Goal: Task Accomplishment & Management: Use online tool/utility

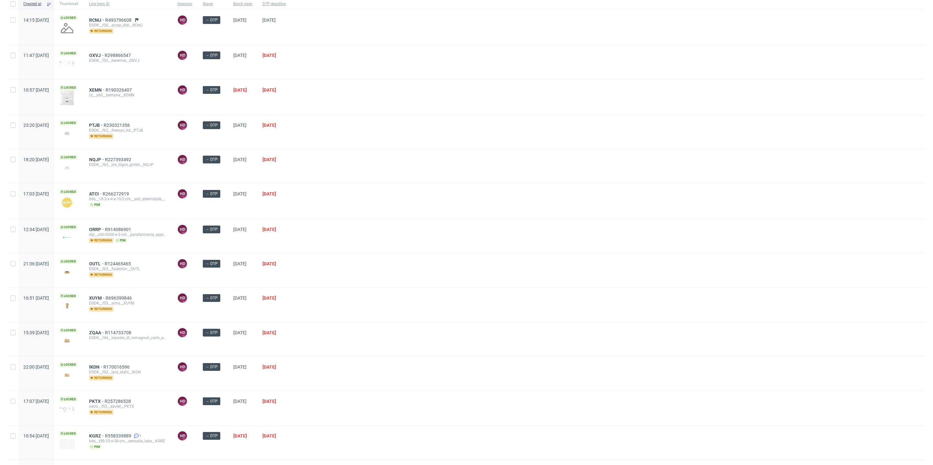
scroll to position [16, 0]
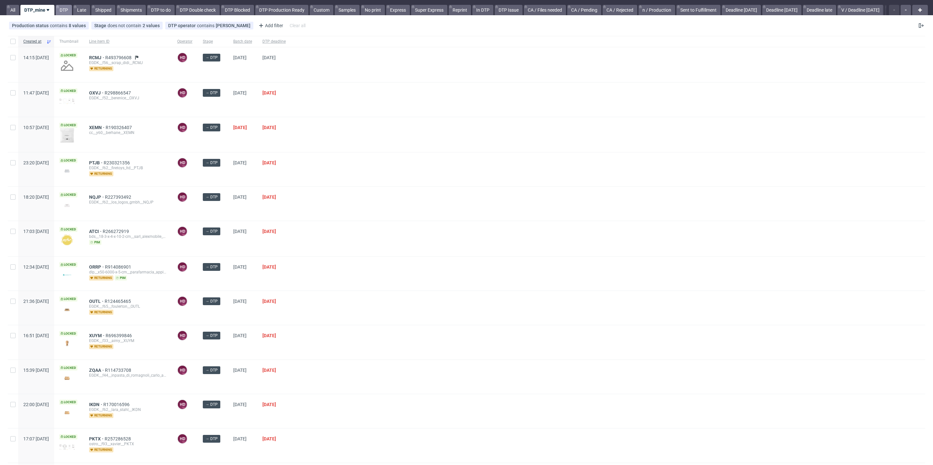
click at [63, 10] on link "DTP" at bounding box center [64, 10] width 16 height 10
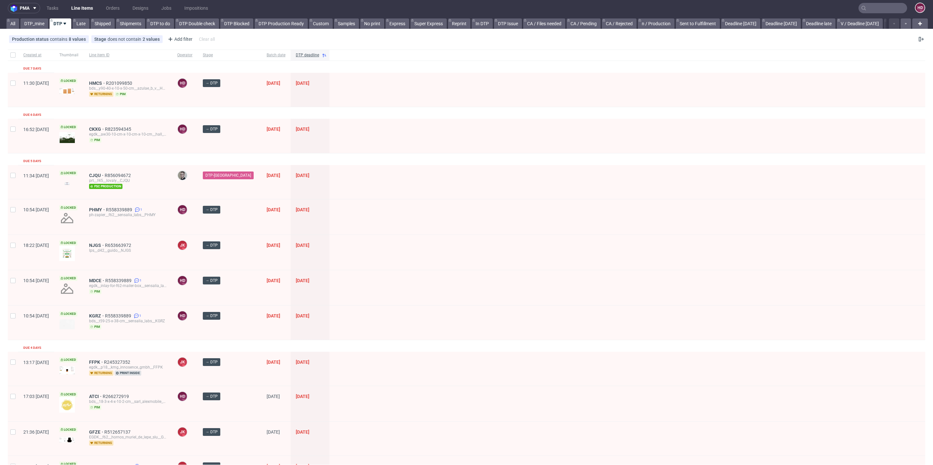
scroll to position [11, 0]
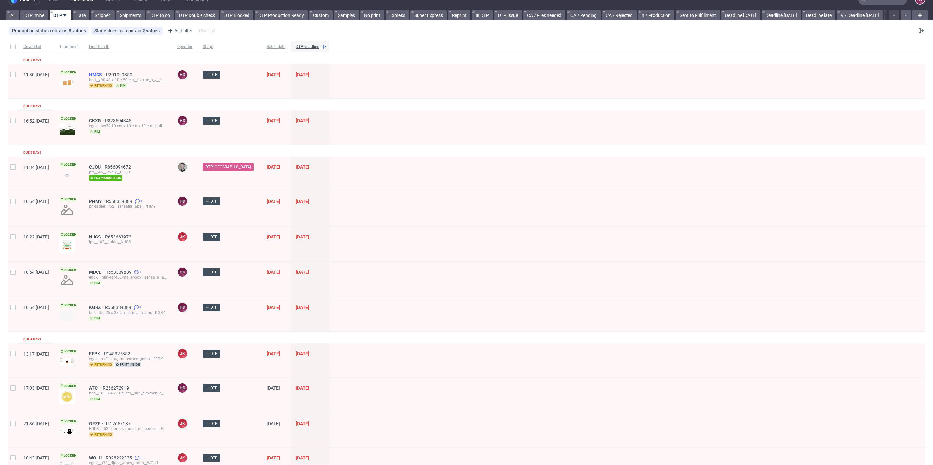
click at [106, 73] on span "HMCS" at bounding box center [97, 74] width 17 height 5
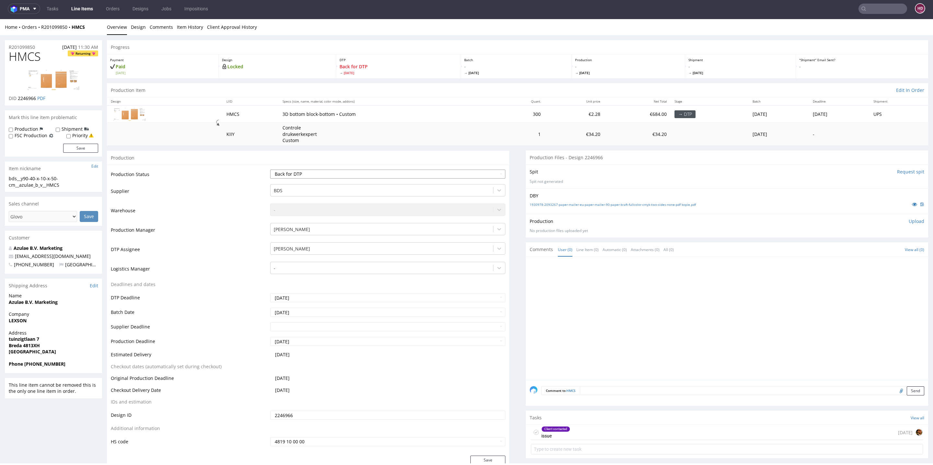
click at [332, 178] on select "Waiting for Artwork Waiting for Diecut Waiting for Mockup Waiting for DTP Waiti…" at bounding box center [387, 174] width 235 height 9
select select "dtp_in_process"
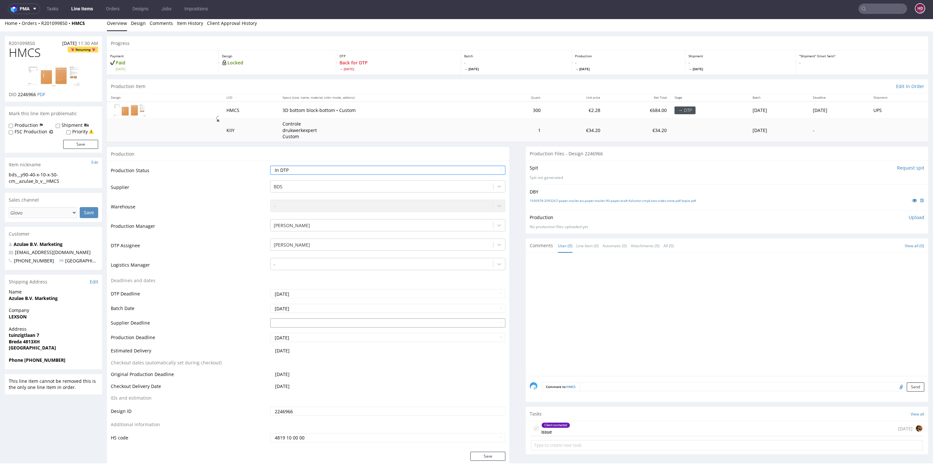
scroll to position [9, 0]
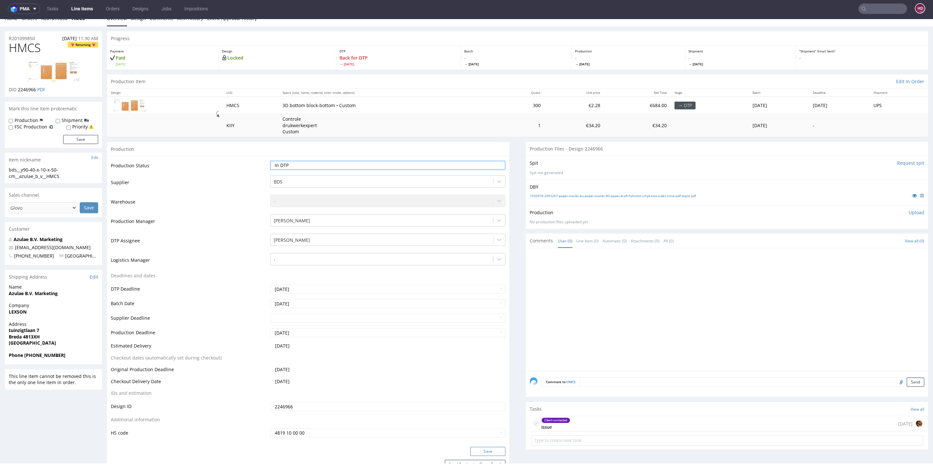
click at [475, 449] on button "Save" at bounding box center [487, 451] width 35 height 9
click at [543, 423] on div "Client contacted issue" at bounding box center [555, 424] width 29 height 15
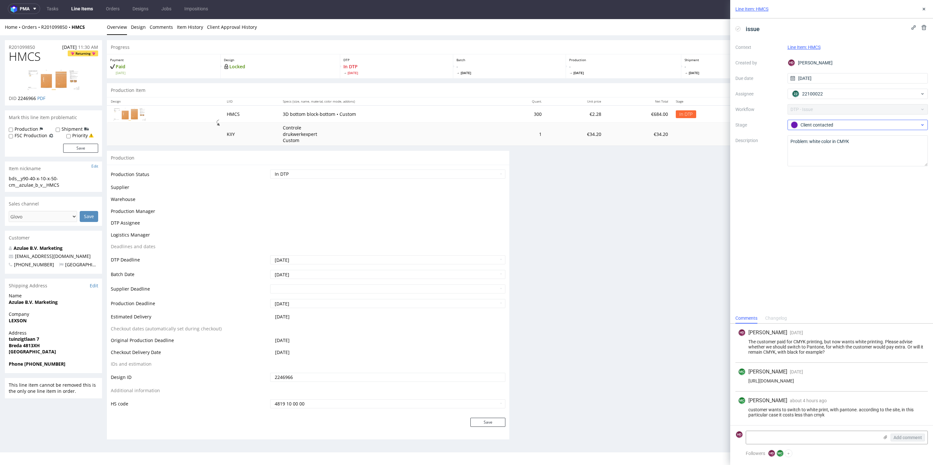
scroll to position [9, 0]
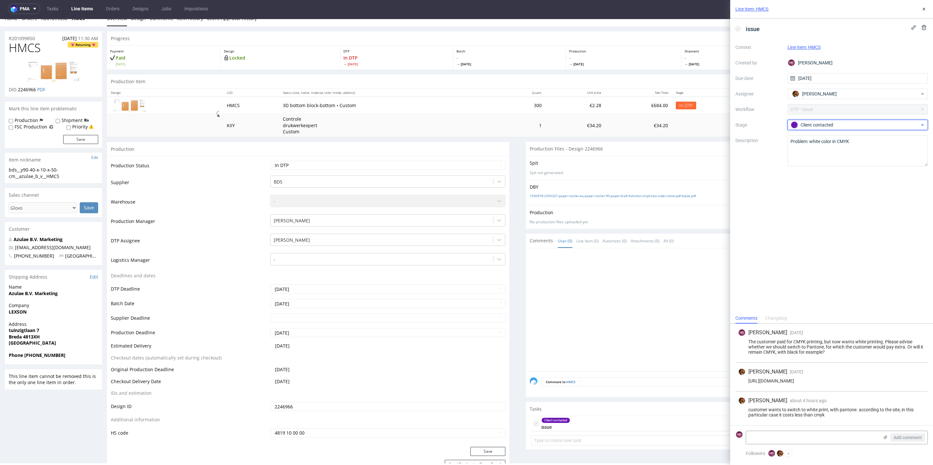
click at [814, 121] on div "Client contacted" at bounding box center [855, 124] width 129 height 7
click at [812, 156] on div "Completed" at bounding box center [858, 159] width 130 height 7
drag, startPoint x: 747, startPoint y: 409, endPoint x: 849, endPoint y: 423, distance: 103.3
click at [849, 423] on div "[PERSON_NAME] about 4 hours ago [DATE] 10:33 customer wants to switch to white …" at bounding box center [831, 409] width 192 height 34
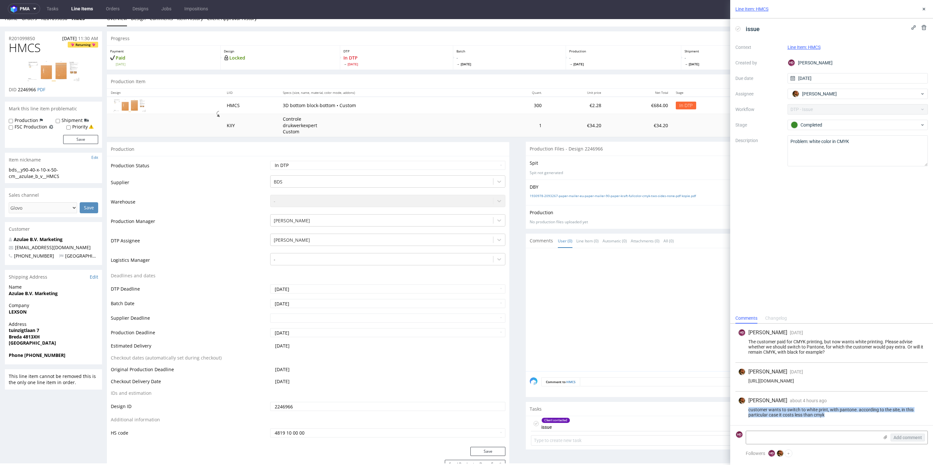
copy div "customer wants to switch to white print, with pantone. according to the site, i…"
click at [920, 14] on div "Line Item: HMCS" at bounding box center [831, 9] width 203 height 18
click at [923, 10] on icon at bounding box center [923, 8] width 5 height 5
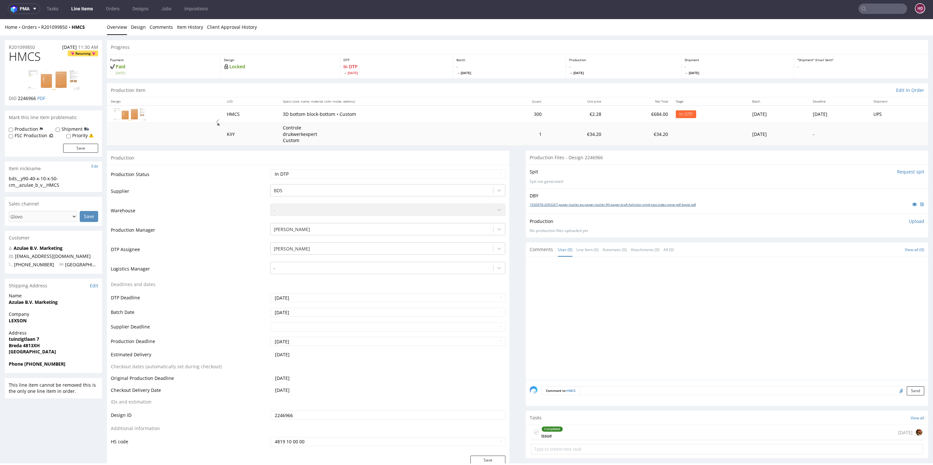
click at [546, 202] on link "1930978-2093267-paper-mailer-eu-paper-mailer-90-paper-kraft-fullcolor-cmyk-two-…" at bounding box center [613, 204] width 166 height 5
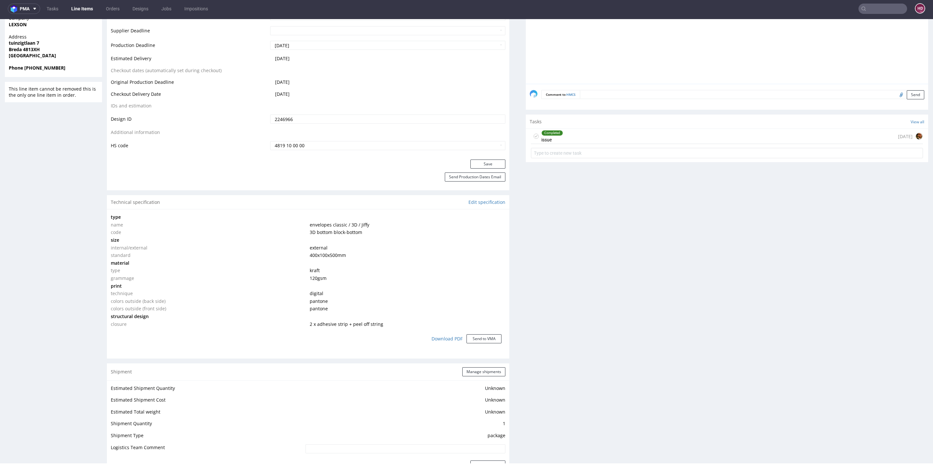
scroll to position [52, 0]
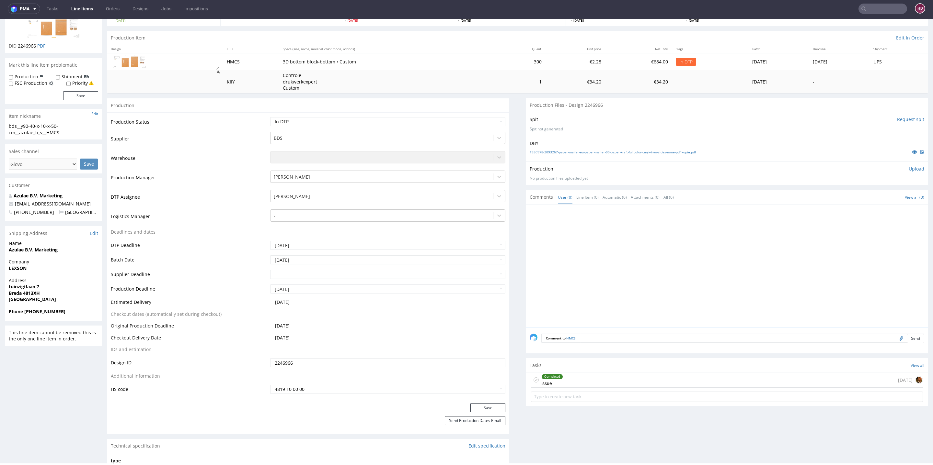
click at [551, 383] on div "Completed issue" at bounding box center [552, 380] width 22 height 15
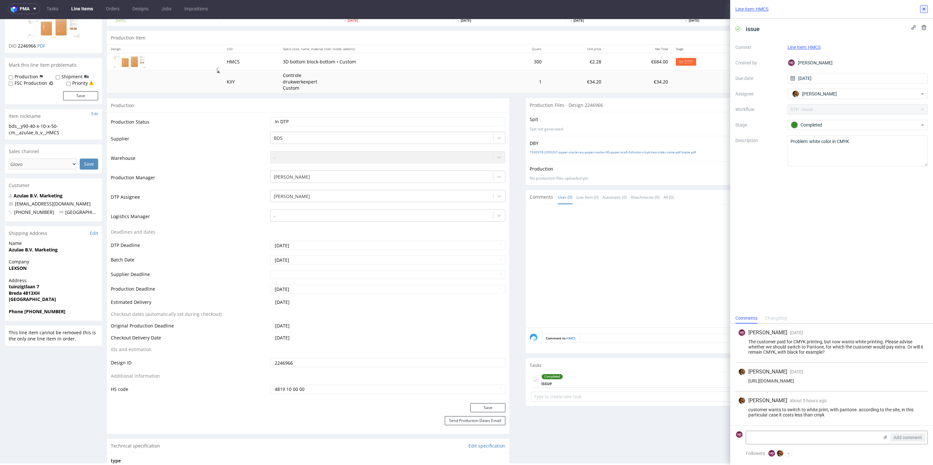
click at [921, 8] on icon at bounding box center [923, 8] width 5 height 5
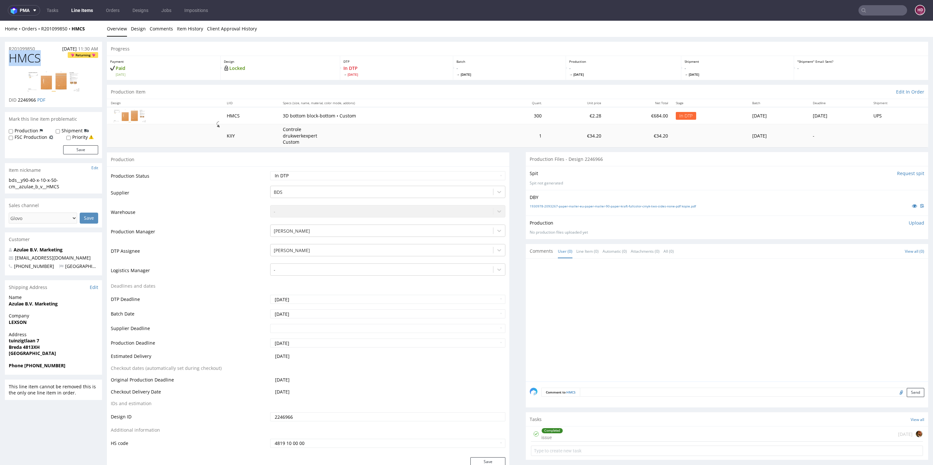
drag, startPoint x: 37, startPoint y: 100, endPoint x: 18, endPoint y: 99, distance: 18.8
click at [18, 99] on p "DID 2246966 PDF" at bounding box center [27, 100] width 37 height 6
copy span "2246966"
drag, startPoint x: 66, startPoint y: 185, endPoint x: 0, endPoint y: 175, distance: 66.8
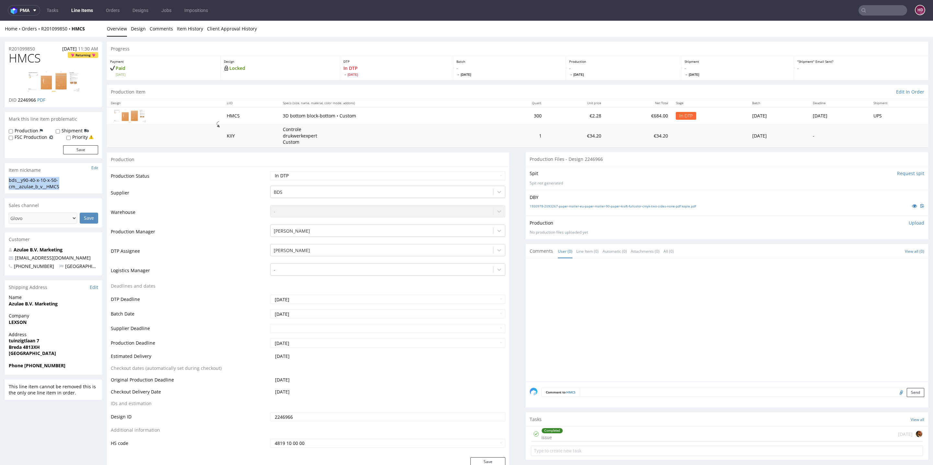
copy section "bds__y90-40-x-10-x-50-cm__azulae_b_v__HMCS"
click at [40, 48] on div "R201099850 [DATE] 11:30 AM" at bounding box center [53, 47] width 97 height 10
drag, startPoint x: 32, startPoint y: 48, endPoint x: 0, endPoint y: 50, distance: 31.8
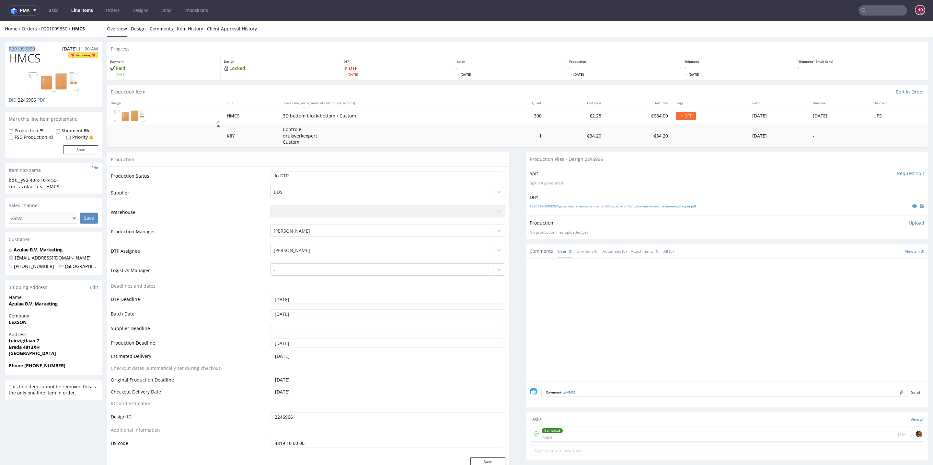
copy p "R201099850"
drag, startPoint x: 17, startPoint y: 99, endPoint x: 37, endPoint y: 100, distance: 19.4
click at [37, 100] on p "DID 2246966 PDF" at bounding box center [27, 100] width 37 height 6
copy span "2246966"
click at [908, 221] on p "Upload" at bounding box center [916, 223] width 16 height 6
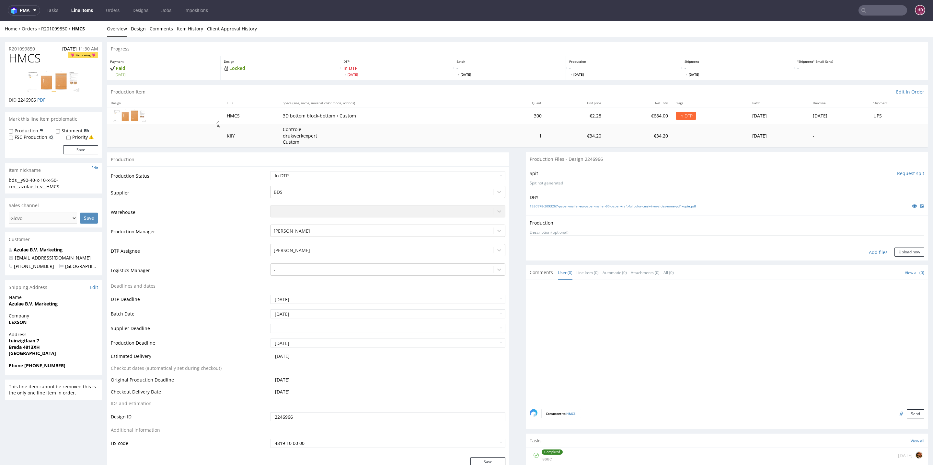
click at [865, 251] on div "Add files" at bounding box center [878, 253] width 32 height 10
type input "C:\fakepath\ bds__y90-40-x-10-x-50-cm__azulae_b_v__HMCS__d2246966__oR201099850.…"
click at [894, 262] on button "Upload now" at bounding box center [909, 262] width 30 height 9
click at [274, 179] on select "Waiting for Artwork Waiting for Diecut Waiting for Mockup Waiting for DTP Waiti…" at bounding box center [387, 175] width 235 height 9
select select "dtp_production_ready"
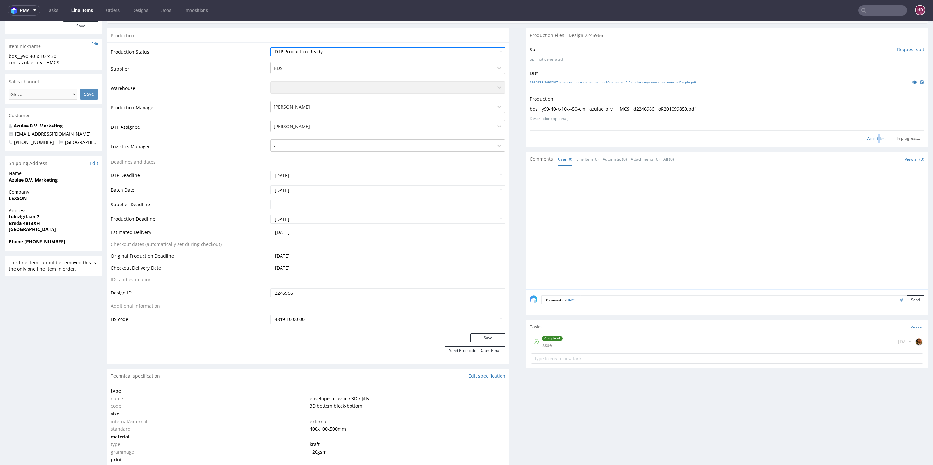
scroll to position [250, 0]
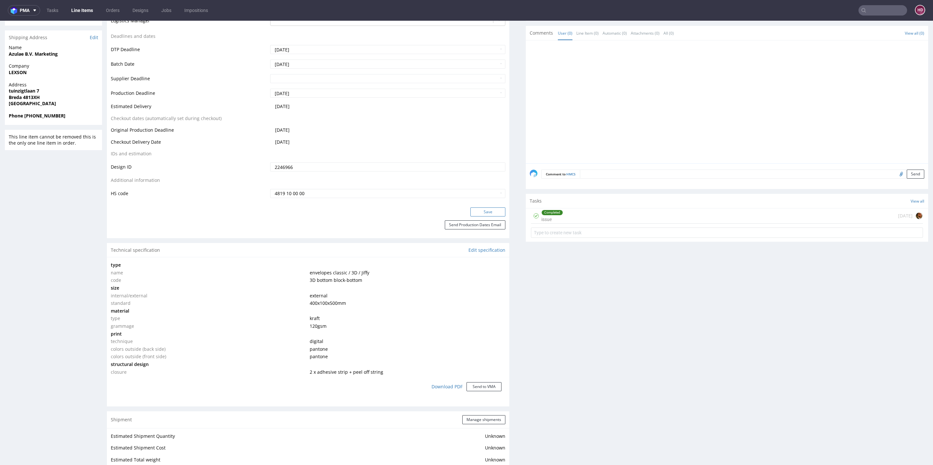
click at [484, 212] on button "Save" at bounding box center [487, 212] width 35 height 9
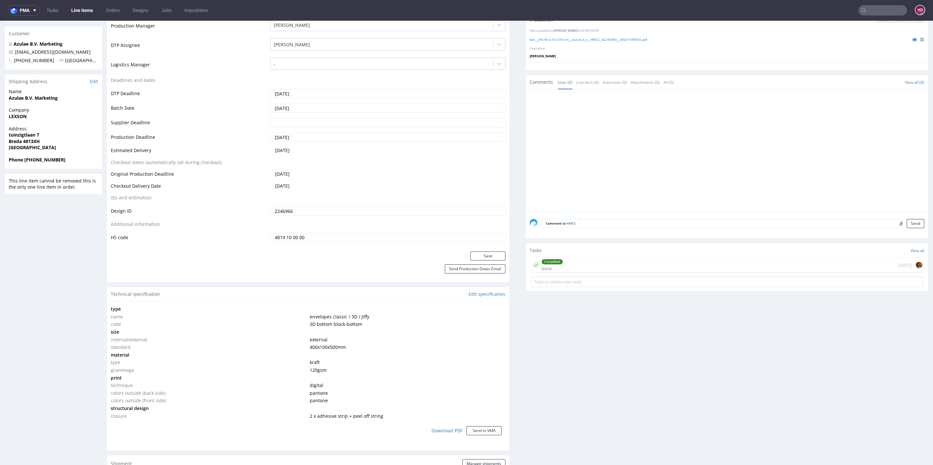
scroll to position [0, 0]
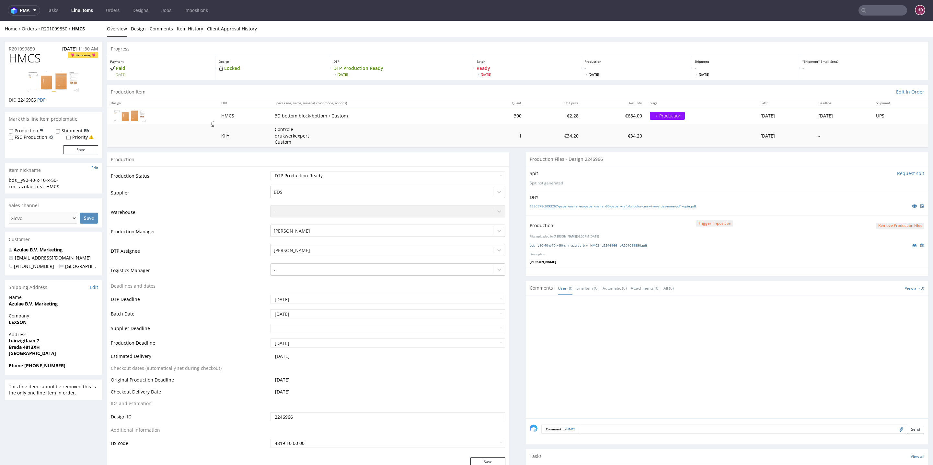
click at [610, 245] on link "bds__y90-40-x-10-x-50-cm__azulae_b_v__HMCS__d2246966__oR201099850.pdf" at bounding box center [588, 245] width 117 height 5
click at [86, 8] on link "Line Items" at bounding box center [81, 10] width 29 height 10
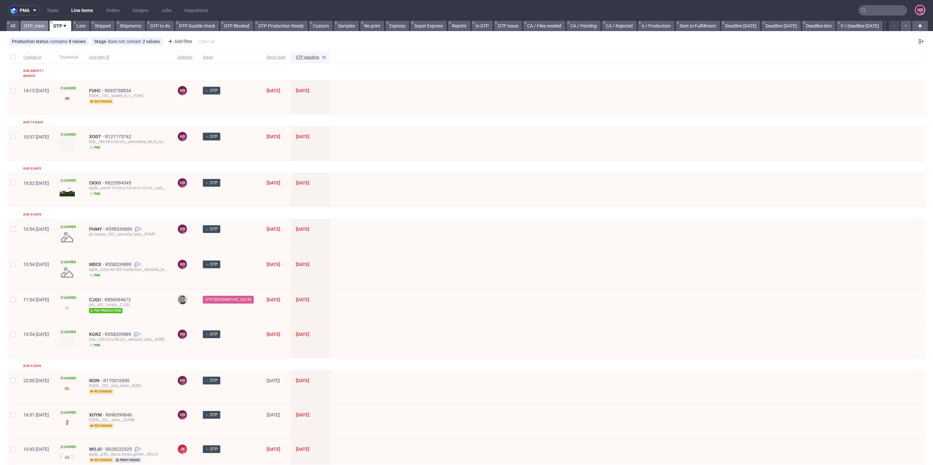
click at [34, 29] on link "DTP_mine" at bounding box center [34, 26] width 28 height 10
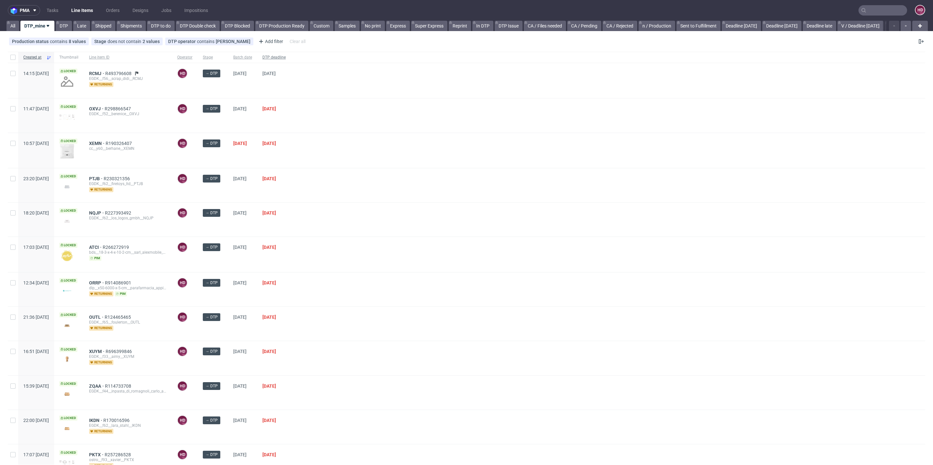
click at [286, 55] on span "DTP deadline" at bounding box center [273, 58] width 23 height 6
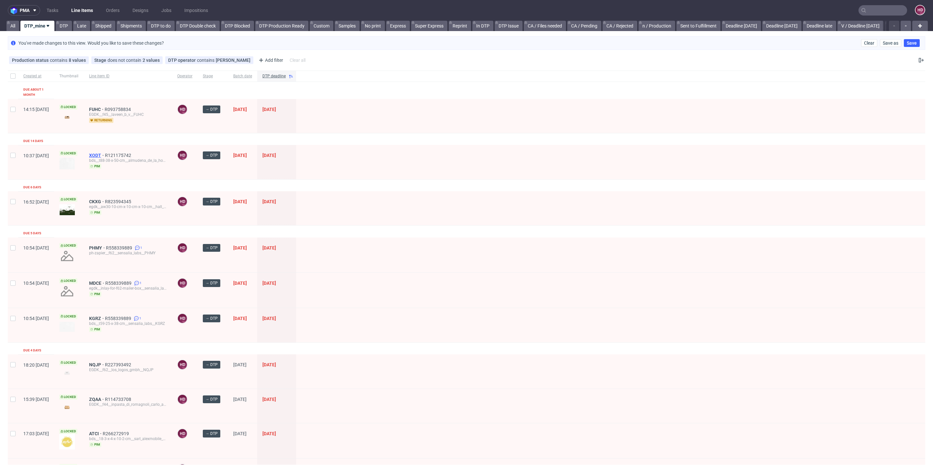
click at [105, 153] on span "XODT" at bounding box center [97, 155] width 16 height 5
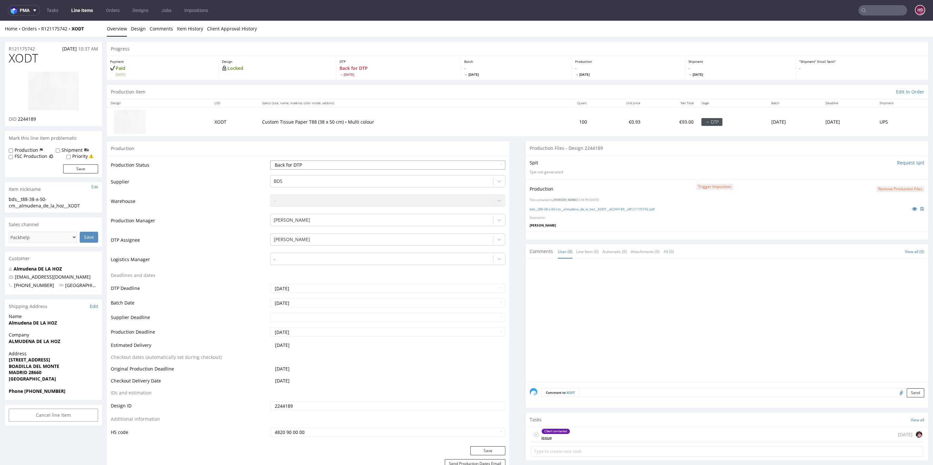
click at [331, 164] on select "Waiting for Artwork Waiting for Diecut Waiting for Mockup Waiting for DTP Waiti…" at bounding box center [387, 165] width 235 height 9
select select "dtp_in_process"
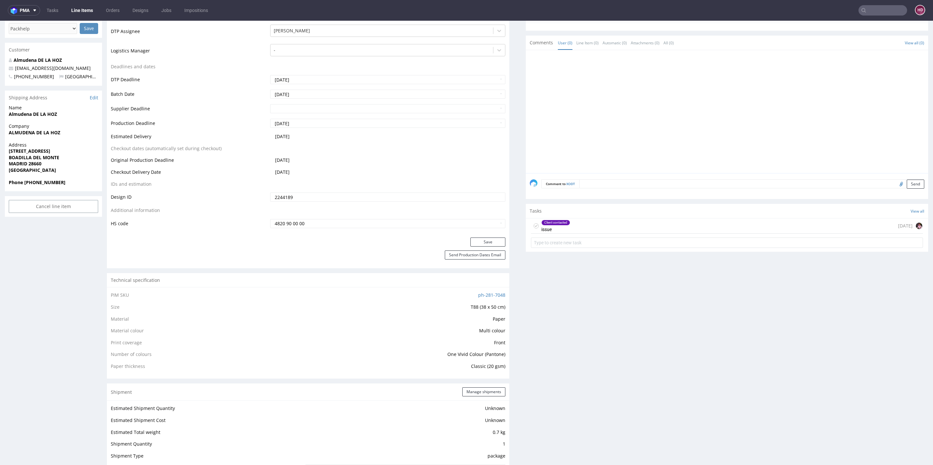
scroll to position [217, 0]
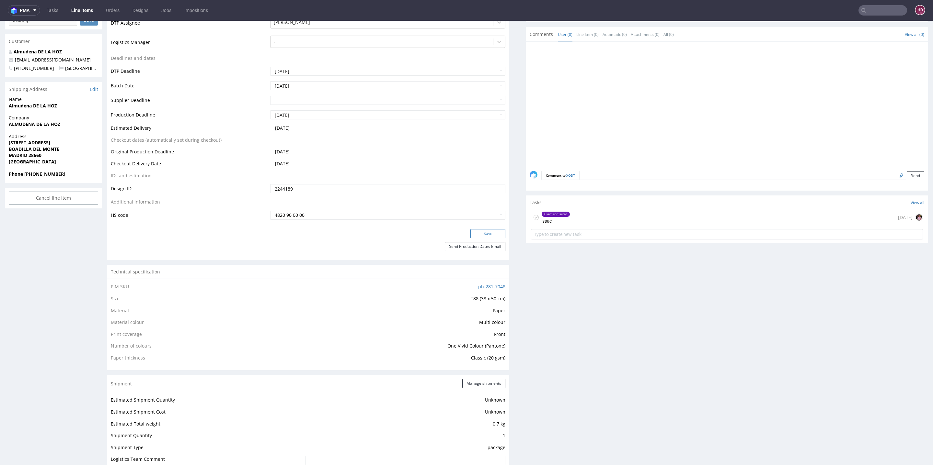
click at [482, 229] on button "Save" at bounding box center [487, 233] width 35 height 9
click at [553, 213] on div "Client contacted" at bounding box center [556, 214] width 28 height 5
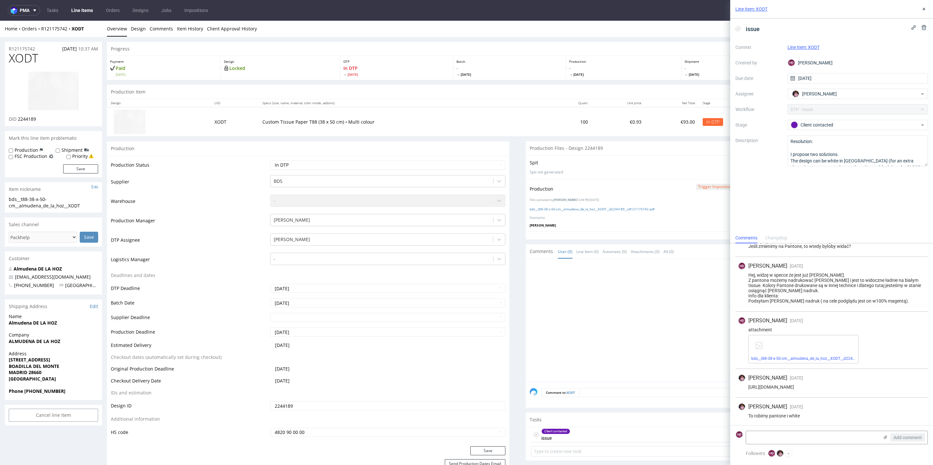
click at [773, 355] on div "bds__t88-38-x-50-cm__almudena_de_la_hoz__XODT__d2244189__oR121175742 (1).pdf" at bounding box center [803, 349] width 110 height 29
click at [771, 359] on link "bds__t88-38-x-50-cm__almudena_de_la_hoz__XODT__d2244189__oR121175742 (1).pdf" at bounding box center [826, 359] width 151 height 5
click at [844, 123] on div "Client contacted" at bounding box center [855, 124] width 129 height 7
click at [830, 157] on div "Completed" at bounding box center [858, 159] width 130 height 7
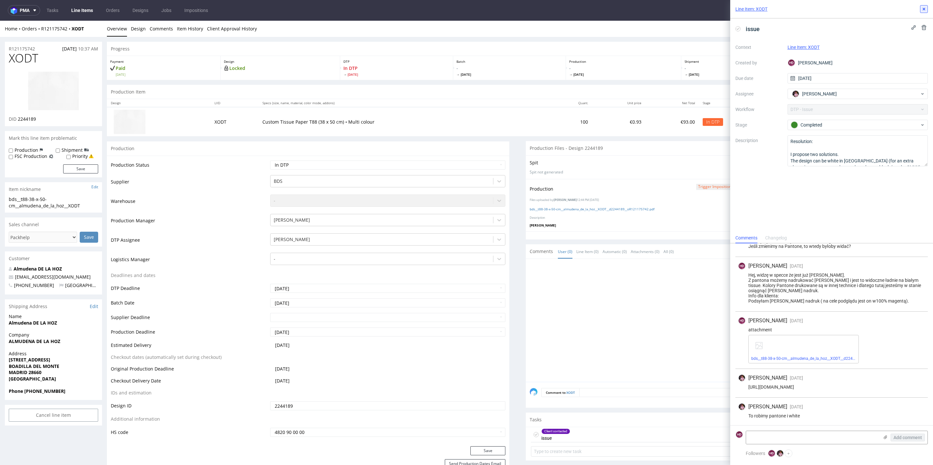
click at [925, 7] on button at bounding box center [924, 9] width 8 height 8
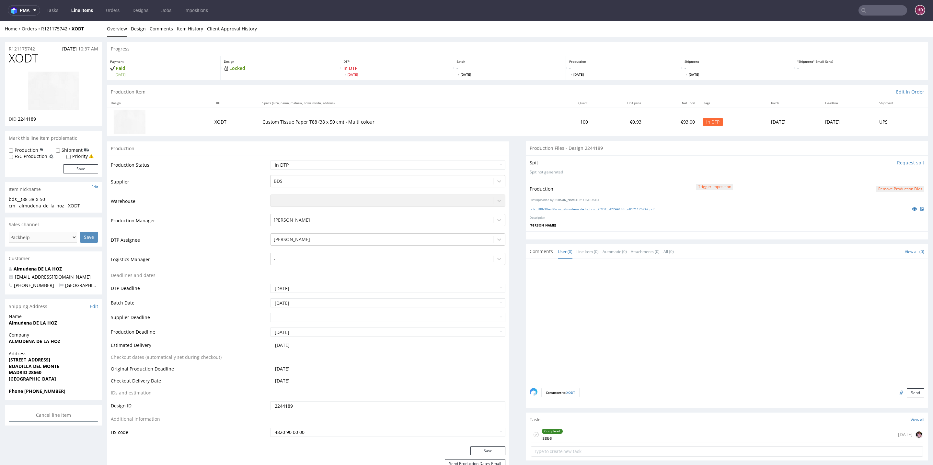
click at [614, 204] on div "Production Trigger Imposition Remove production files Files uploaded by [PERSON…" at bounding box center [727, 205] width 402 height 52
click at [613, 208] on link "bds__t88-38-x-50-cm__almudena_de_la_hoz__XODT__d2244189__oR121175742.pdf" at bounding box center [592, 209] width 125 height 5
click at [897, 188] on button "Remove production files" at bounding box center [900, 189] width 48 height 6
click at [866, 172] on link "Yes" at bounding box center [875, 175] width 18 height 10
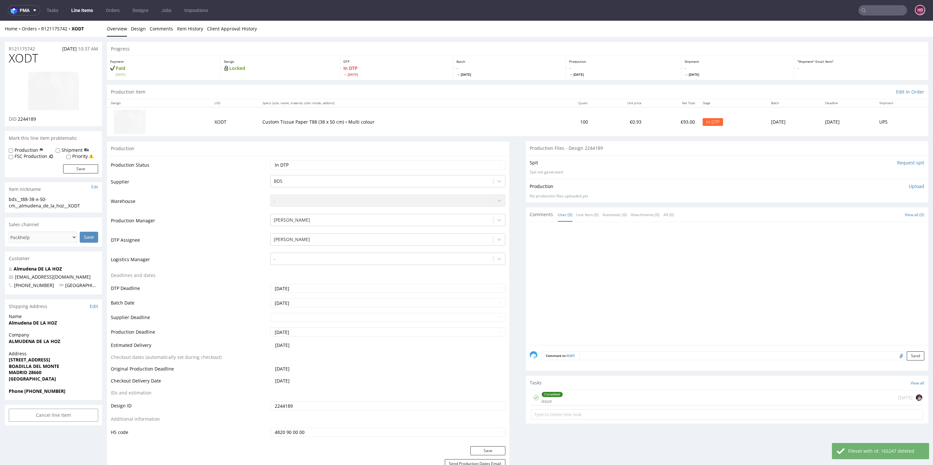
click at [908, 185] on p "Upload" at bounding box center [916, 186] width 16 height 6
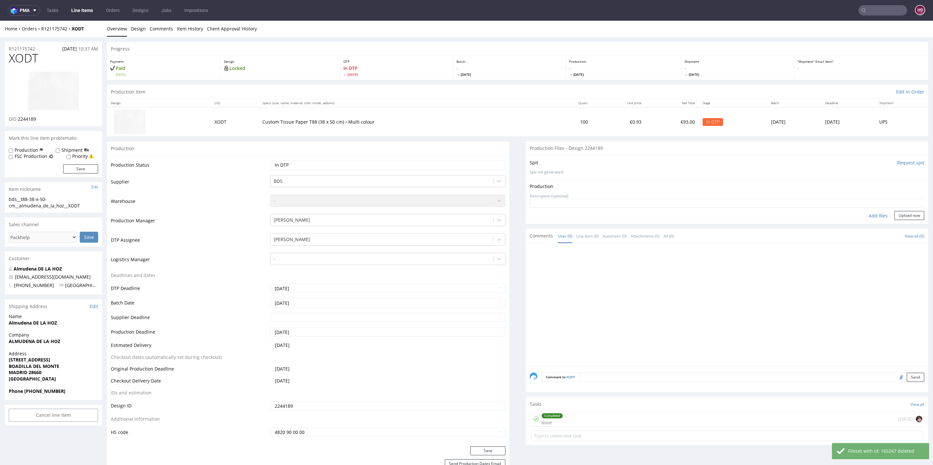
click at [869, 215] on div "Add files" at bounding box center [878, 216] width 32 height 10
type input "C:\fakepath\bds__t88-38-x-50-cm__almudena_de_la_hoz__XODT__d2244189__oR12117574…"
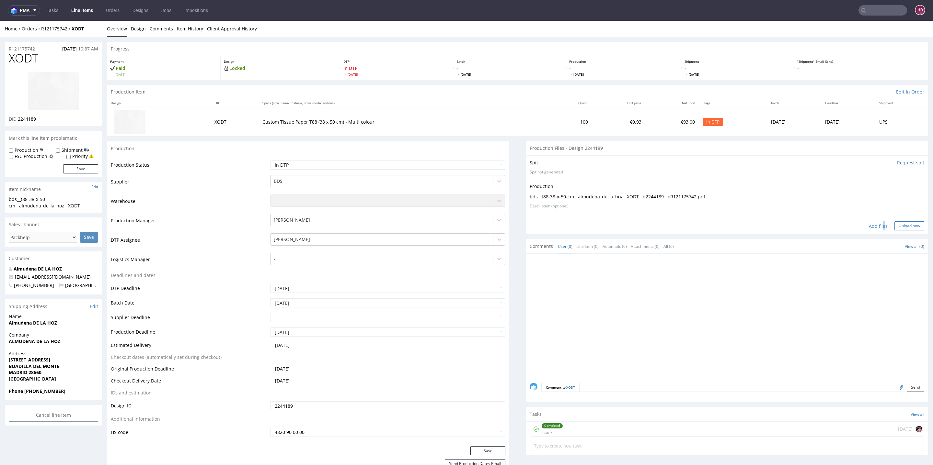
click at [903, 224] on button "Upload now" at bounding box center [909, 226] width 30 height 9
click at [350, 166] on select "Waiting for Artwork Waiting for Diecut Waiting for Mockup Waiting for DTP Waiti…" at bounding box center [387, 165] width 235 height 9
select select "dtp_production_ready"
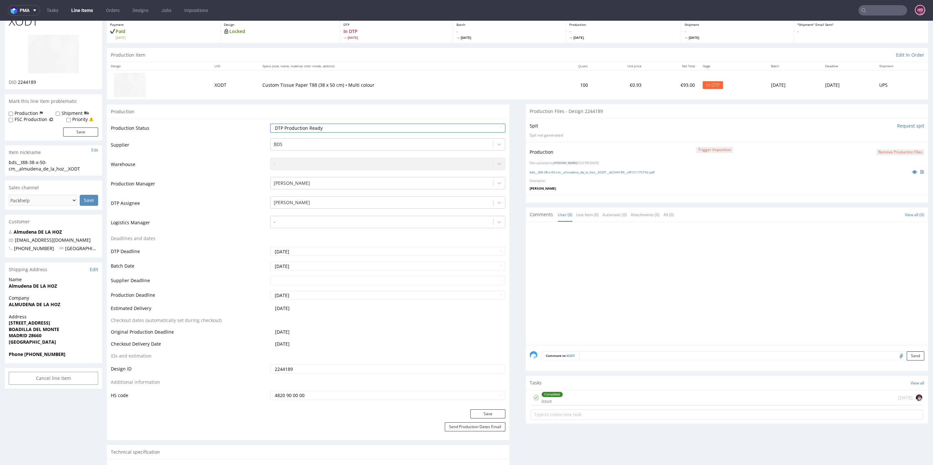
scroll to position [66, 0]
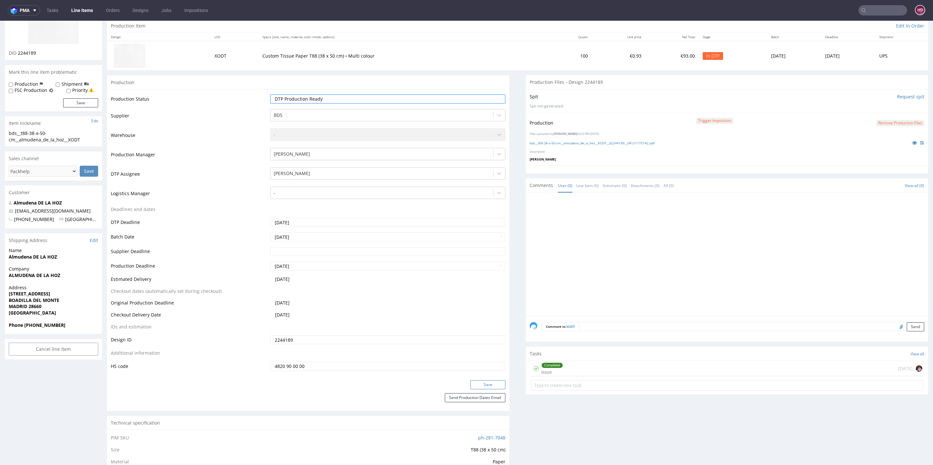
click at [470, 384] on button "Save" at bounding box center [487, 385] width 35 height 9
click at [563, 142] on link "bds__t88-38-x-50-cm__almudena_de_la_hoz__XODT__d2244189__oR121175742.pdf" at bounding box center [592, 143] width 125 height 5
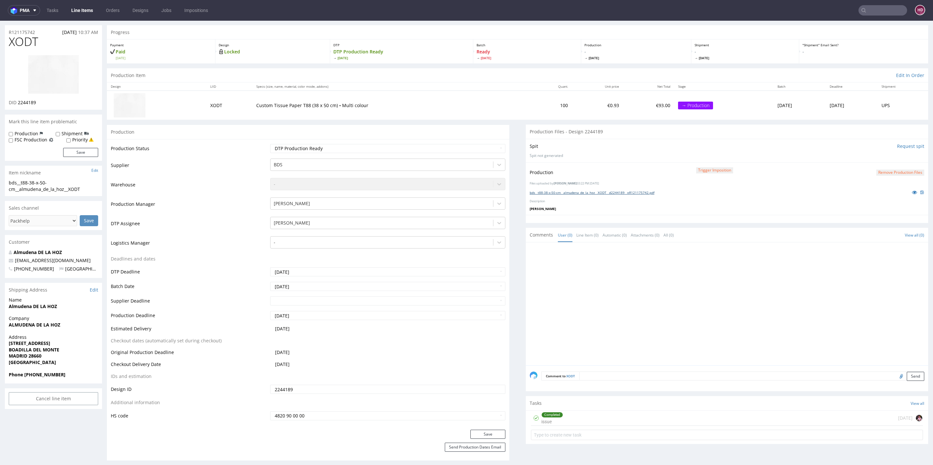
scroll to position [0, 0]
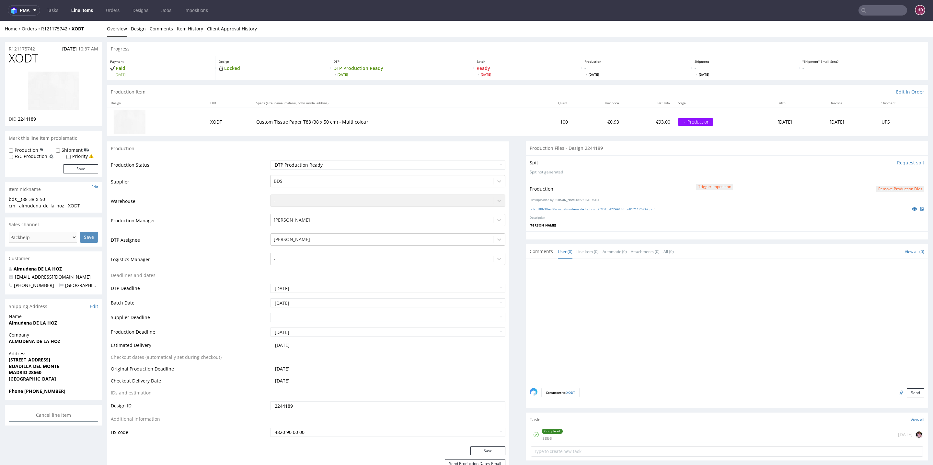
click at [85, 10] on link "Line Items" at bounding box center [81, 10] width 29 height 10
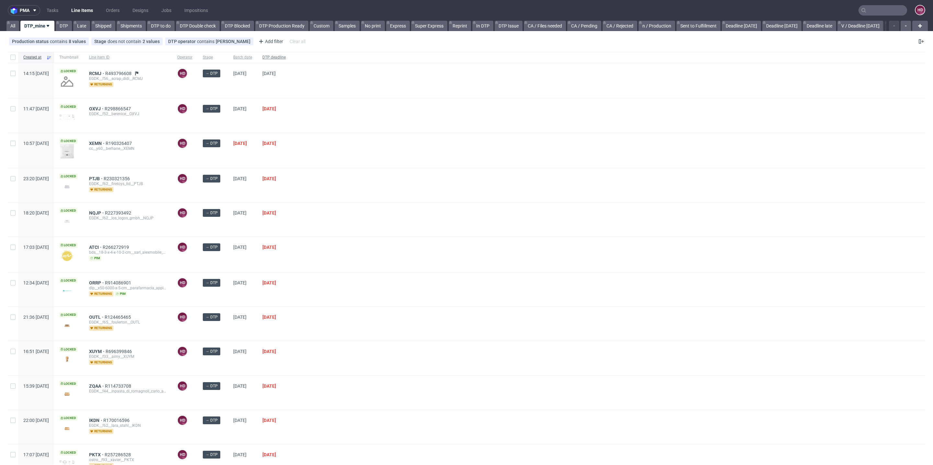
click at [286, 56] on div "DTP deadline" at bounding box center [274, 57] width 34 height 11
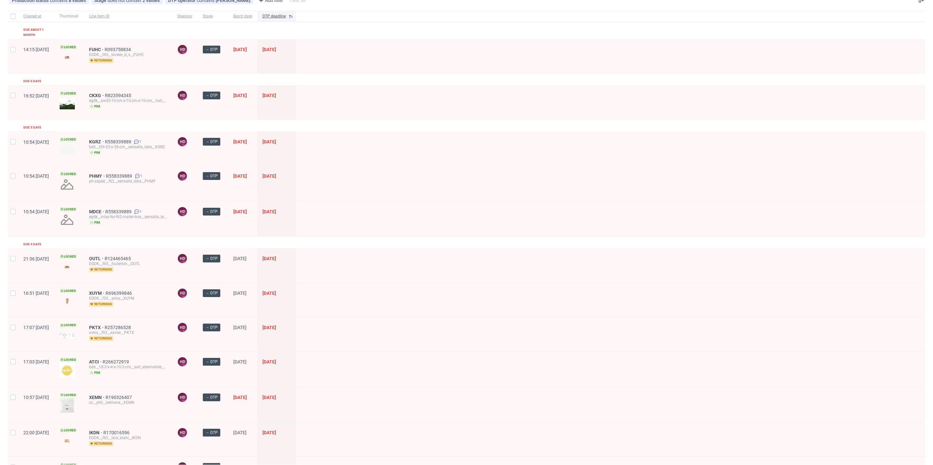
scroll to position [56, 0]
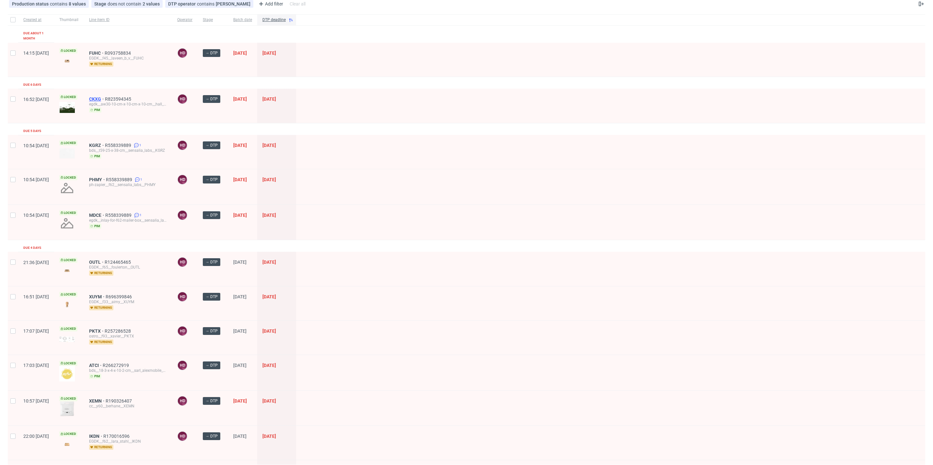
click at [105, 97] on span "CKXG" at bounding box center [97, 99] width 16 height 5
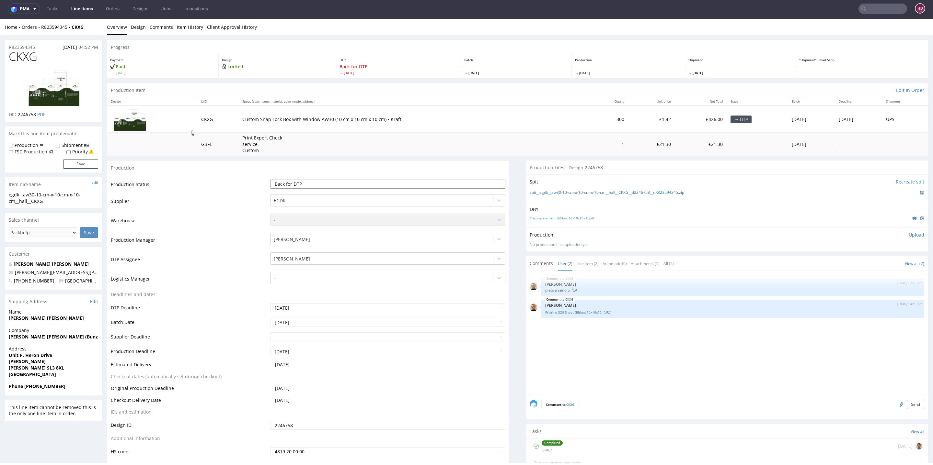
click at [355, 181] on select "Waiting for Artwork Waiting for Diecut Waiting for Mockup Waiting for DTP Waiti…" at bounding box center [387, 184] width 235 height 9
click at [82, 12] on link "Line Items" at bounding box center [81, 9] width 29 height 10
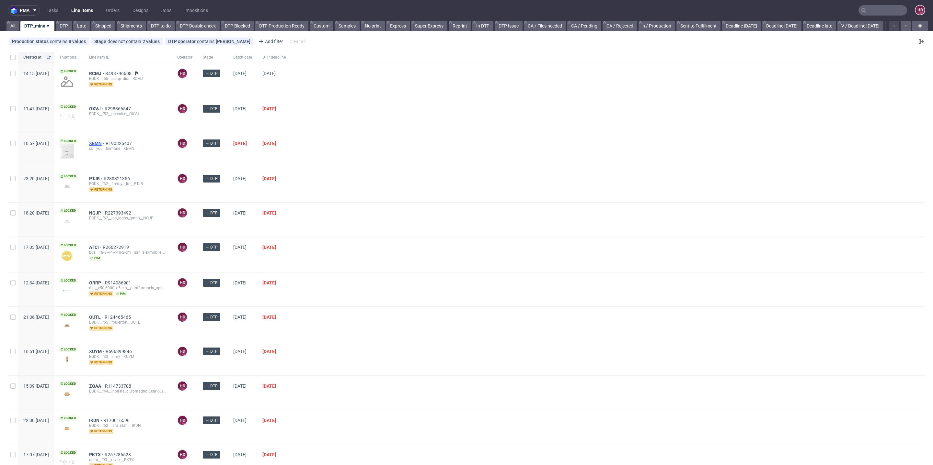
click at [106, 141] on span "XEMN" at bounding box center [97, 143] width 17 height 5
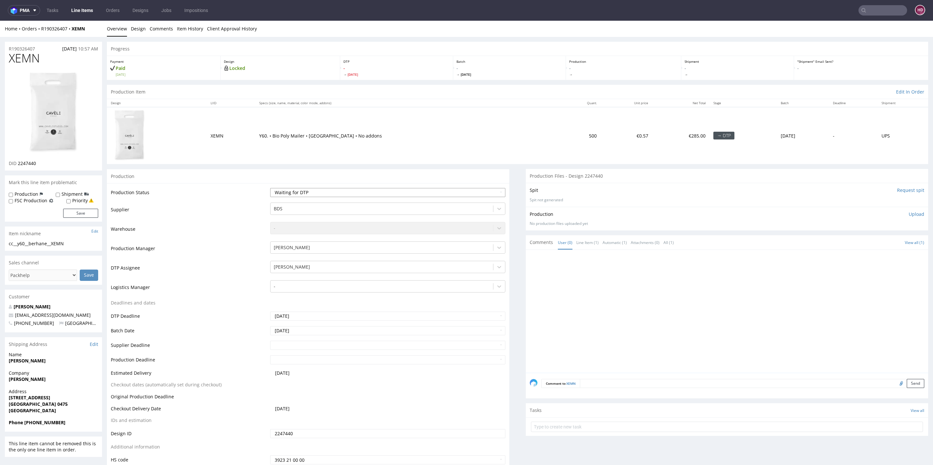
click at [291, 188] on select "Waiting for Artwork Waiting for Diecut Waiting for Mockup Waiting for DTP Waiti…" at bounding box center [387, 192] width 235 height 9
select select "dtp_in_process"
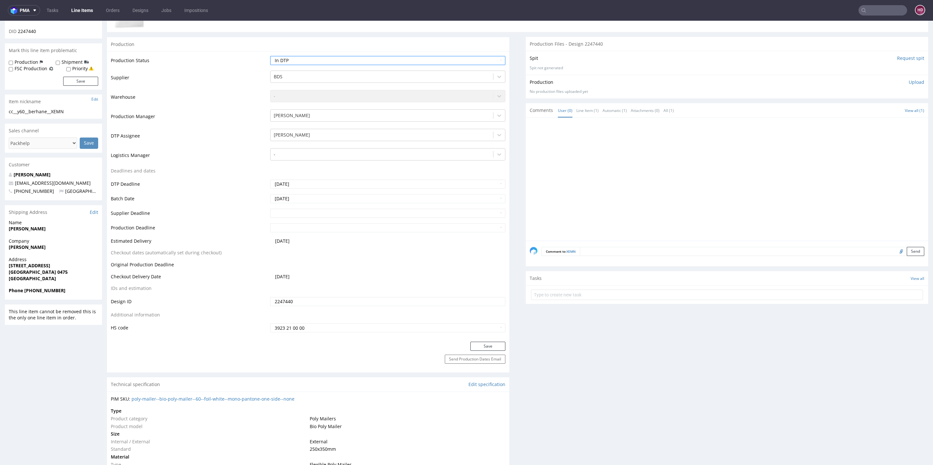
scroll to position [337, 0]
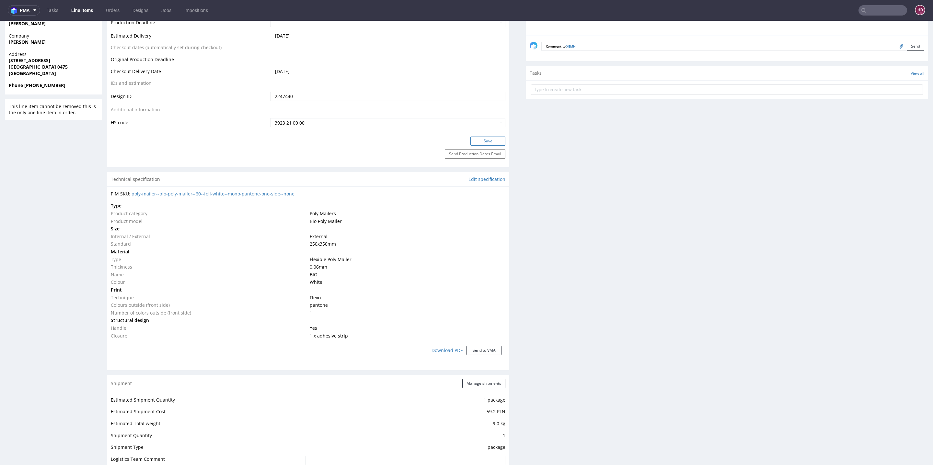
click at [474, 142] on button "Save" at bounding box center [487, 141] width 35 height 9
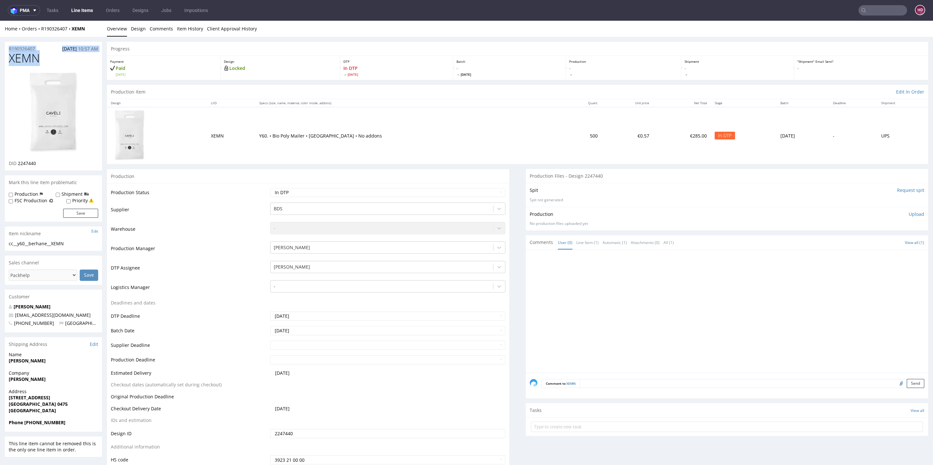
drag, startPoint x: 39, startPoint y: 56, endPoint x: 0, endPoint y: 48, distance: 39.4
click at [45, 57] on h1 "XEMN" at bounding box center [53, 58] width 89 height 13
drag, startPoint x: 44, startPoint y: 59, endPoint x: 0, endPoint y: 60, distance: 44.1
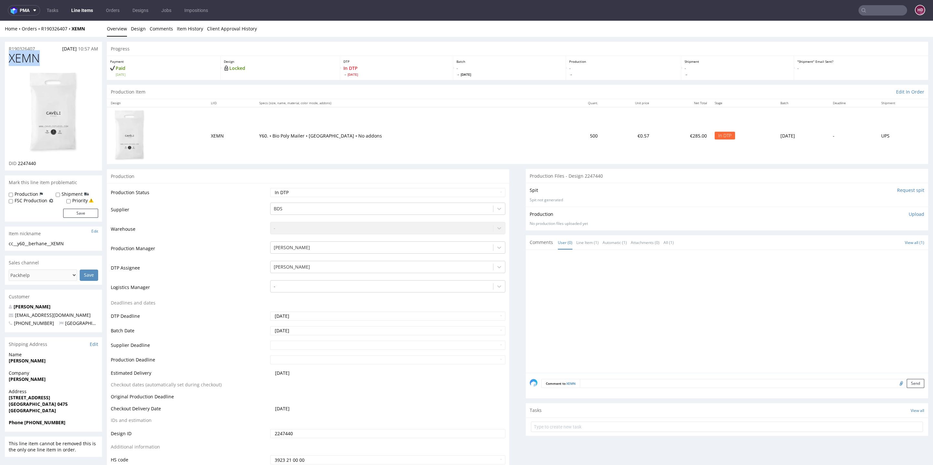
click at [40, 163] on div "DID 2247440" at bounding box center [53, 163] width 89 height 6
drag, startPoint x: 40, startPoint y: 163, endPoint x: 20, endPoint y: 164, distance: 20.4
click at [20, 164] on div "DID 2247440" at bounding box center [53, 163] width 89 height 6
click at [44, 57] on h1 "XEMN" at bounding box center [53, 58] width 89 height 13
drag, startPoint x: 44, startPoint y: 57, endPoint x: 6, endPoint y: 57, distance: 38.2
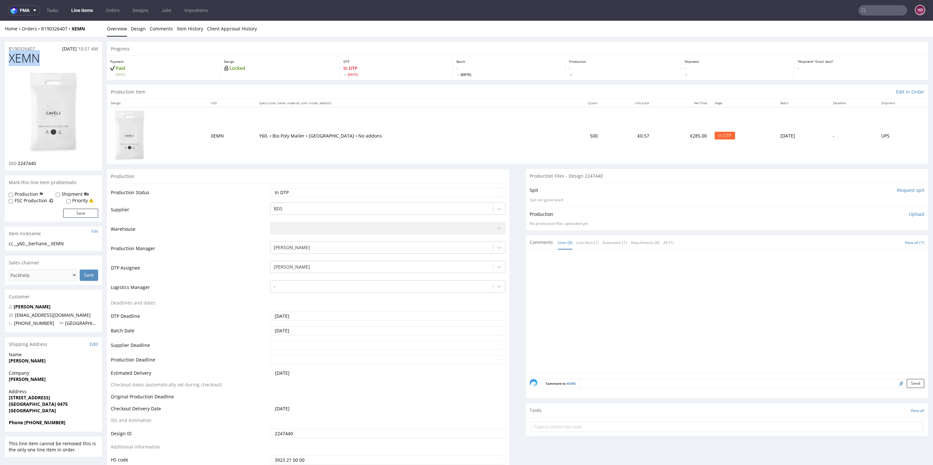
click at [6, 57] on div "XEMN DID 2247440" at bounding box center [53, 111] width 97 height 119
click at [38, 126] on img at bounding box center [54, 113] width 52 height 84
drag, startPoint x: 86, startPoint y: 245, endPoint x: 0, endPoint y: 243, distance: 86.2
copy div "cc__y60__berhane__XEMN"
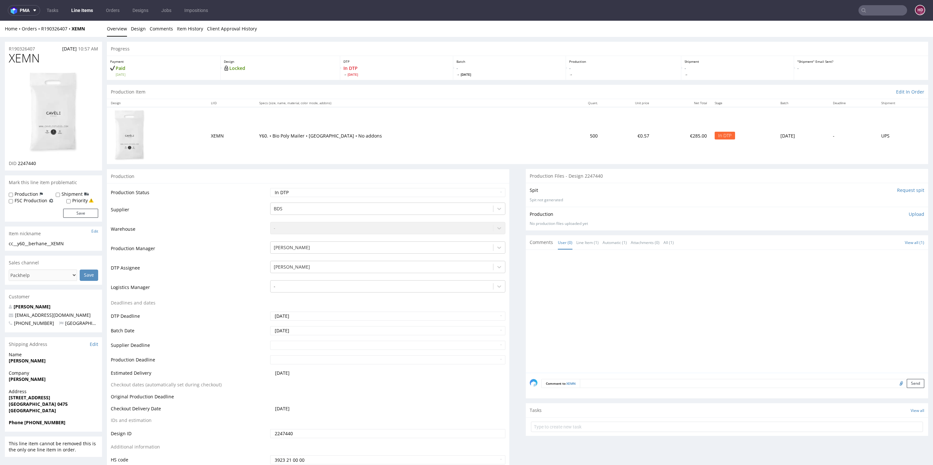
click at [39, 49] on div "R190326407 [DATE] 10:57 AM" at bounding box center [53, 47] width 97 height 10
drag, startPoint x: 39, startPoint y: 49, endPoint x: 0, endPoint y: 53, distance: 38.7
click at [44, 48] on div "R190326407 [DATE] 10:57 AM" at bounding box center [53, 47] width 97 height 10
drag, startPoint x: 42, startPoint y: 48, endPoint x: 0, endPoint y: 48, distance: 41.8
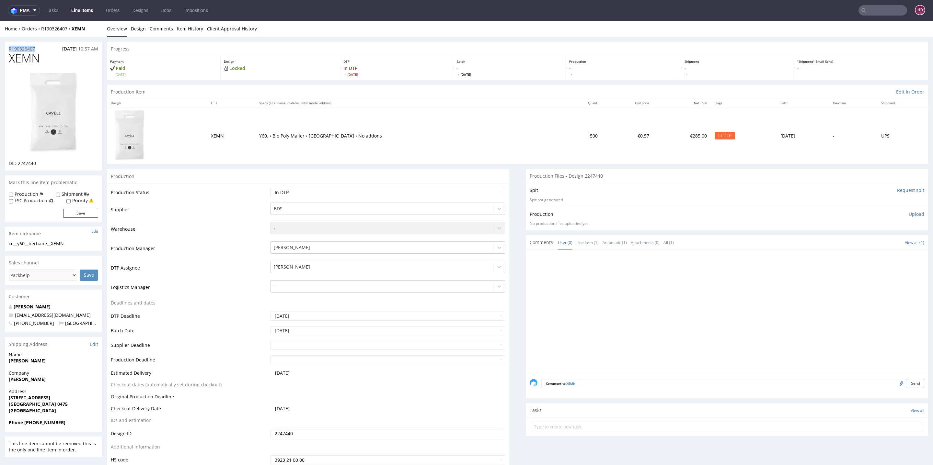
copy p "R190326407"
drag, startPoint x: 40, startPoint y: 163, endPoint x: 17, endPoint y: 162, distance: 22.7
click at [17, 162] on div "DID 2247440" at bounding box center [53, 163] width 89 height 6
copy span "2247440"
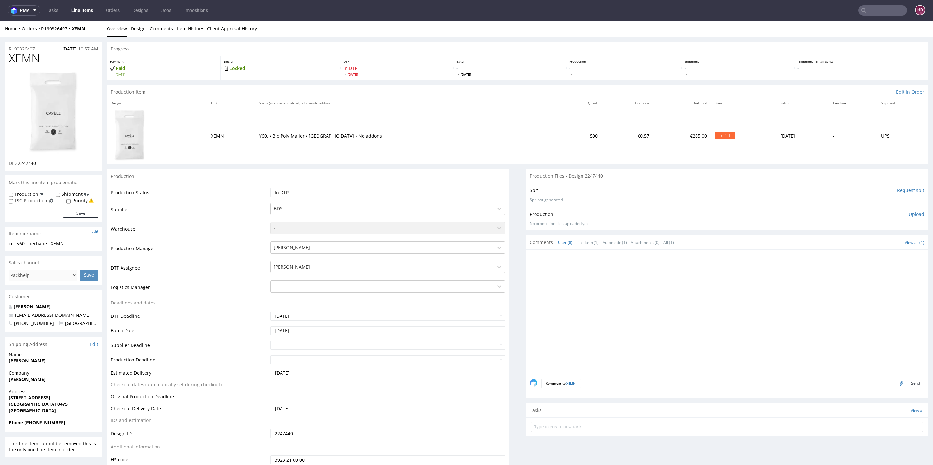
click at [908, 213] on p "Upload" at bounding box center [916, 214] width 16 height 6
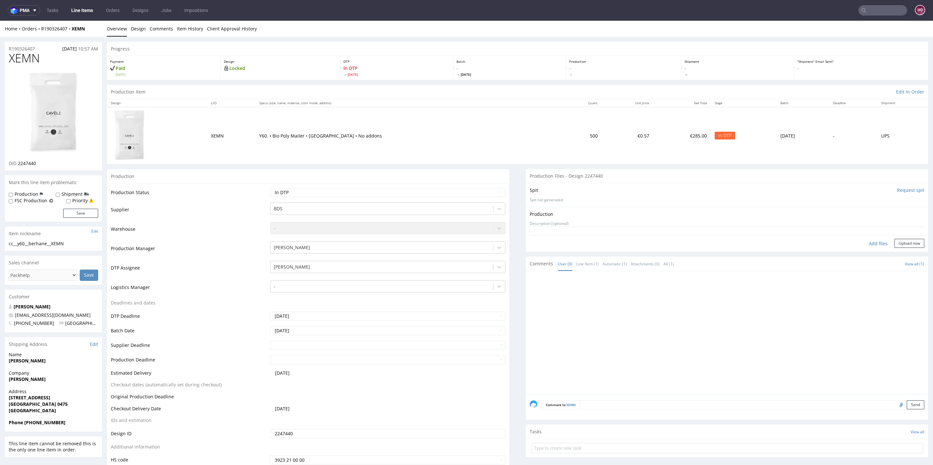
click at [862, 243] on div "Add files" at bounding box center [878, 244] width 32 height 10
type input "C:\fakepath\cc__y60__berhane__XEMN__d2247440__oR190326407.pdf"
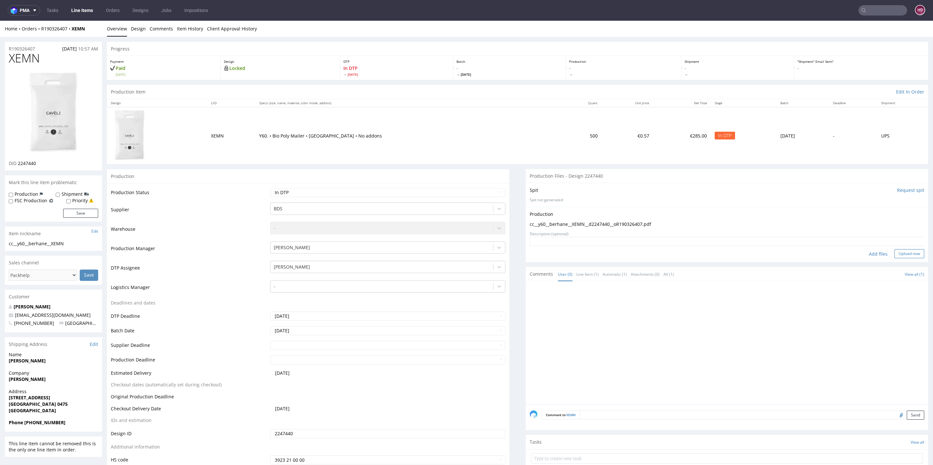
click at [897, 251] on button "Upload now" at bounding box center [909, 253] width 30 height 9
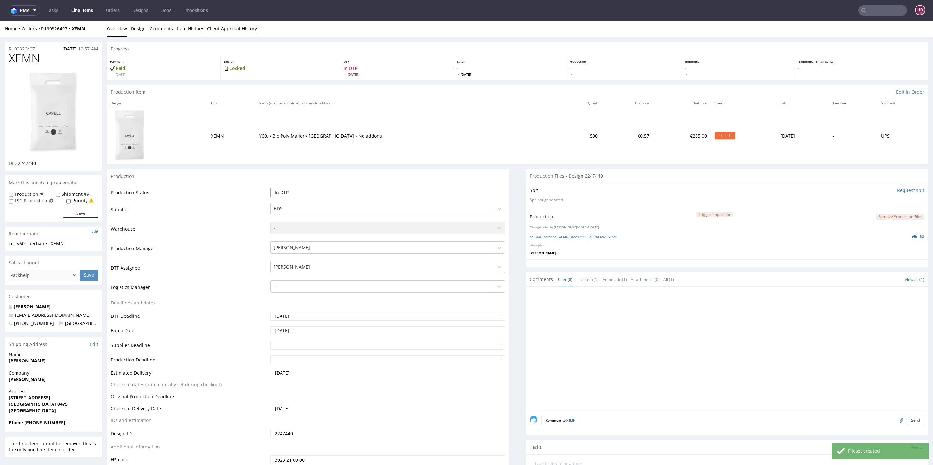
click at [461, 194] on select "Waiting for Artwork Waiting for Diecut Waiting for Mockup Waiting for DTP Waiti…" at bounding box center [387, 192] width 235 height 9
select select "dtp_production_ready"
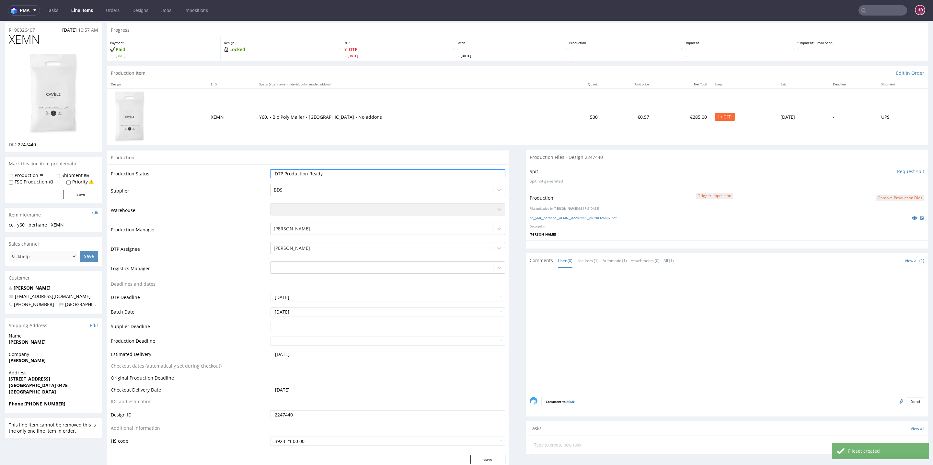
scroll to position [132, 0]
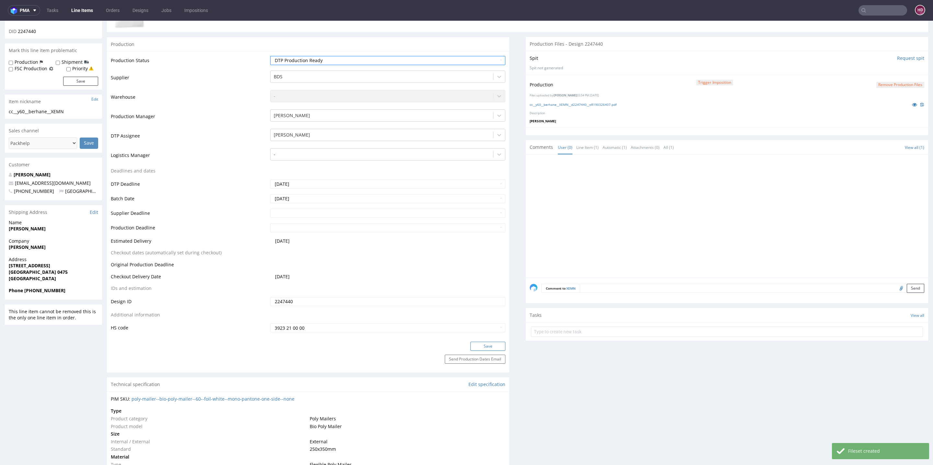
click at [478, 344] on button "Save" at bounding box center [487, 346] width 35 height 9
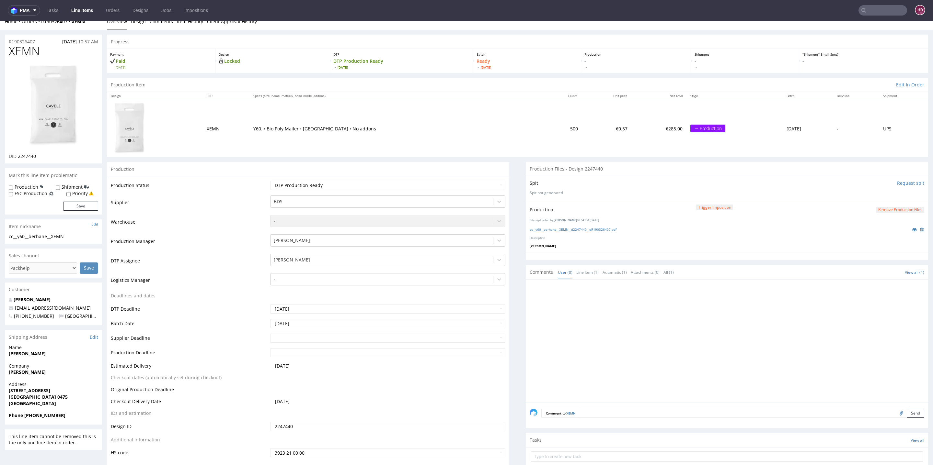
scroll to position [0, 0]
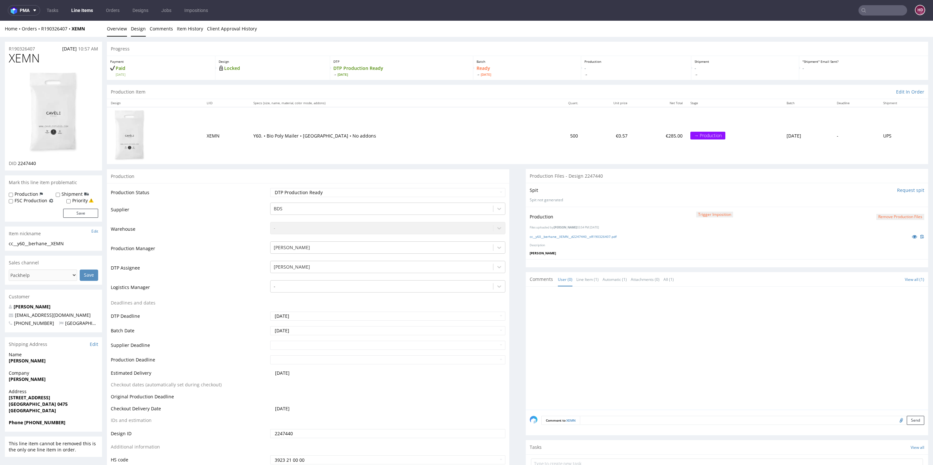
click at [136, 28] on link "Design" at bounding box center [138, 29] width 15 height 16
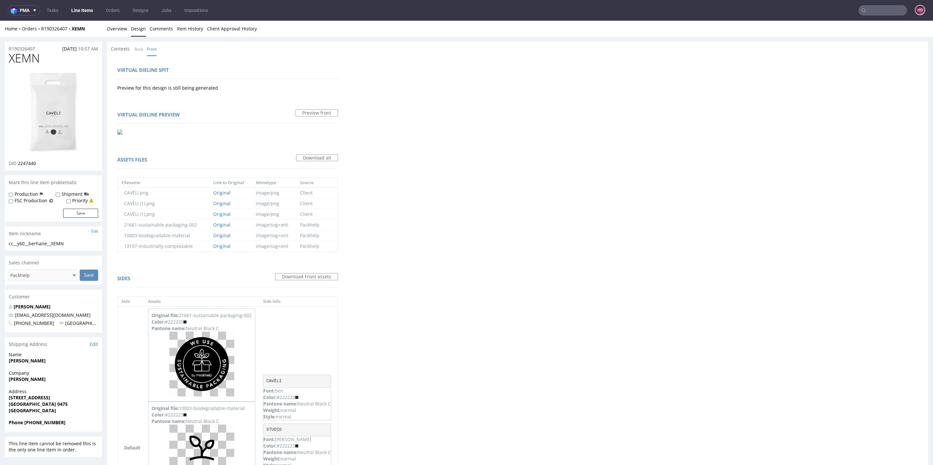
click at [82, 13] on link "Line Items" at bounding box center [81, 10] width 29 height 10
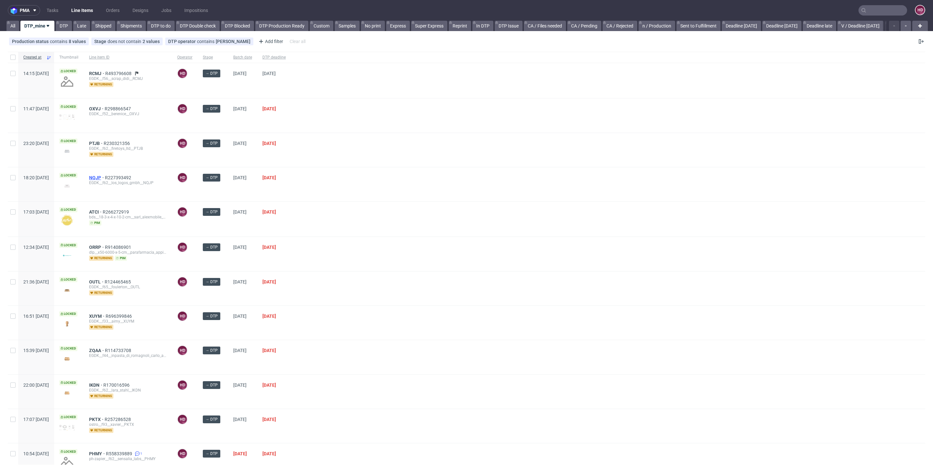
click at [105, 176] on span "NQJP" at bounding box center [97, 177] width 16 height 5
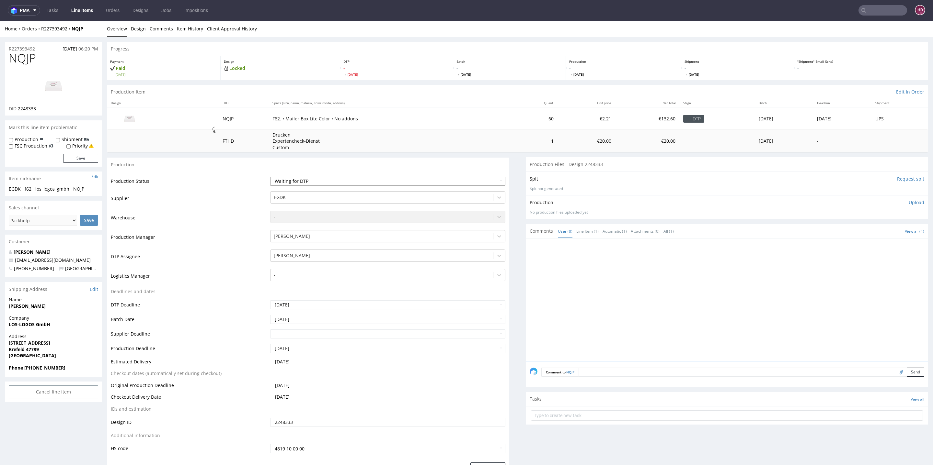
click at [284, 181] on select "Waiting for Artwork Waiting for Diecut Waiting for Mockup Waiting for DTP Waiti…" at bounding box center [387, 181] width 235 height 9
select select "dtp_in_process"
drag, startPoint x: 34, startPoint y: 61, endPoint x: 0, endPoint y: 57, distance: 33.8
drag, startPoint x: 47, startPoint y: 110, endPoint x: 19, endPoint y: 111, distance: 28.2
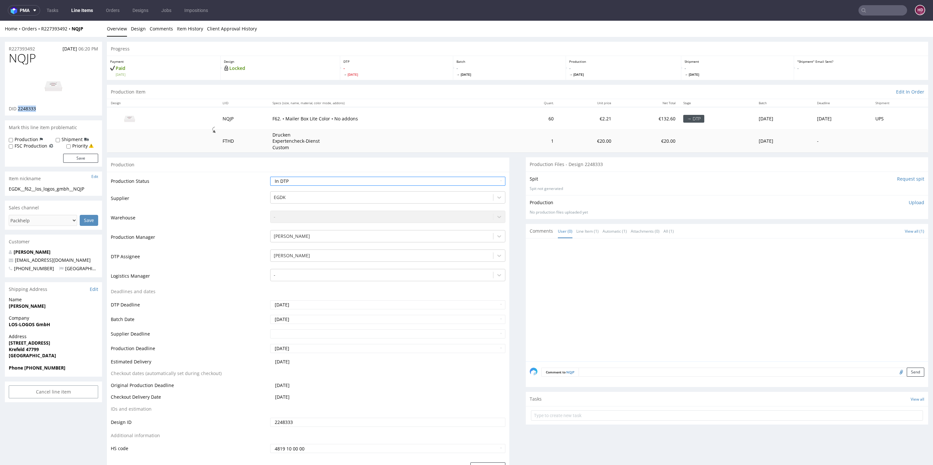
click at [19, 111] on div "DID 2248333" at bounding box center [53, 109] width 89 height 6
copy span "2248333"
click at [139, 28] on link "Design" at bounding box center [138, 29] width 15 height 16
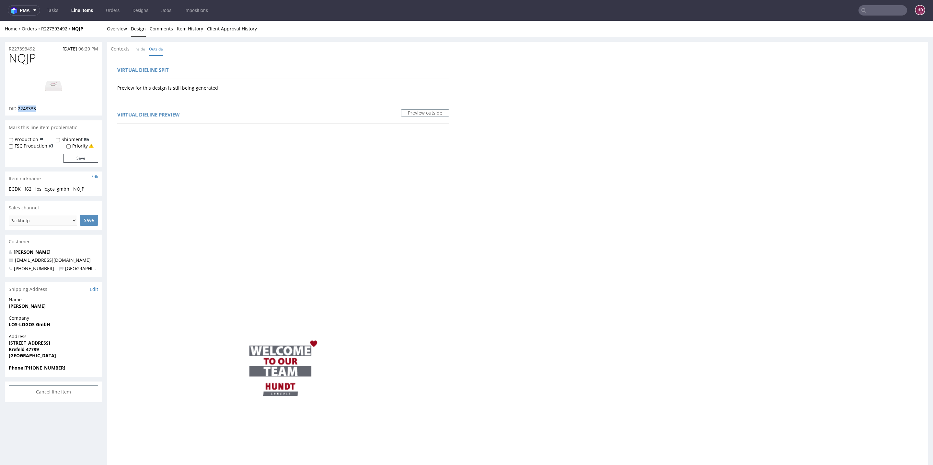
click at [58, 79] on img at bounding box center [54, 85] width 52 height 29
click at [121, 25] on link "Overview" at bounding box center [117, 29] width 20 height 16
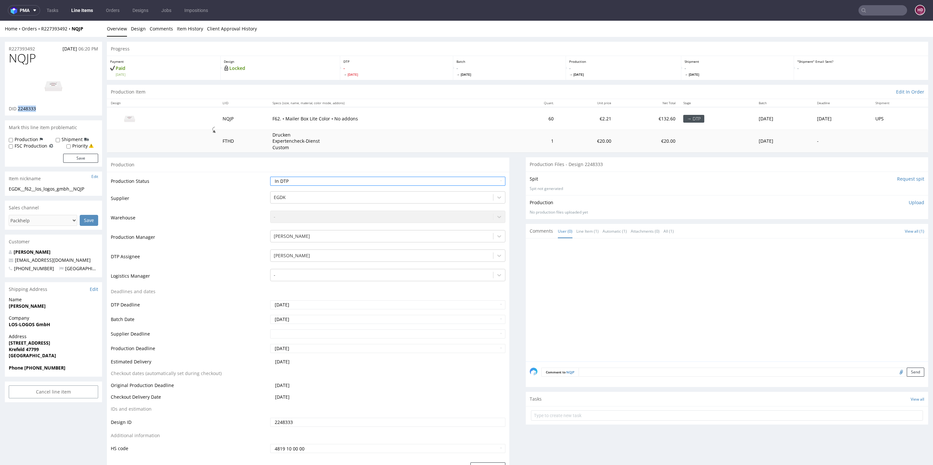
click at [52, 66] on link at bounding box center [54, 86] width 52 height 40
drag, startPoint x: 36, startPoint y: 58, endPoint x: 4, endPoint y: 53, distance: 32.5
copy span "NQJP"
drag, startPoint x: 94, startPoint y: 188, endPoint x: 0, endPoint y: 189, distance: 94.3
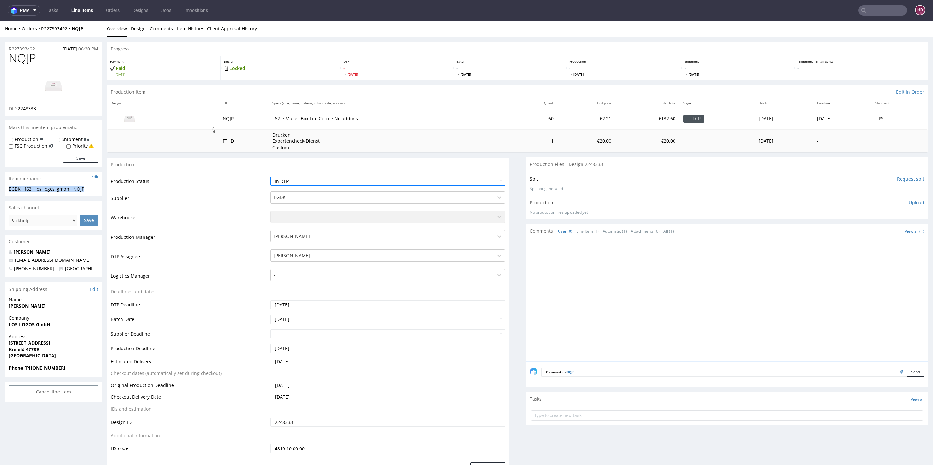
drag, startPoint x: 41, startPoint y: 49, endPoint x: 0, endPoint y: 40, distance: 42.4
drag, startPoint x: 39, startPoint y: 109, endPoint x: 17, endPoint y: 106, distance: 22.2
click at [17, 106] on div "DID 2248333" at bounding box center [53, 109] width 89 height 6
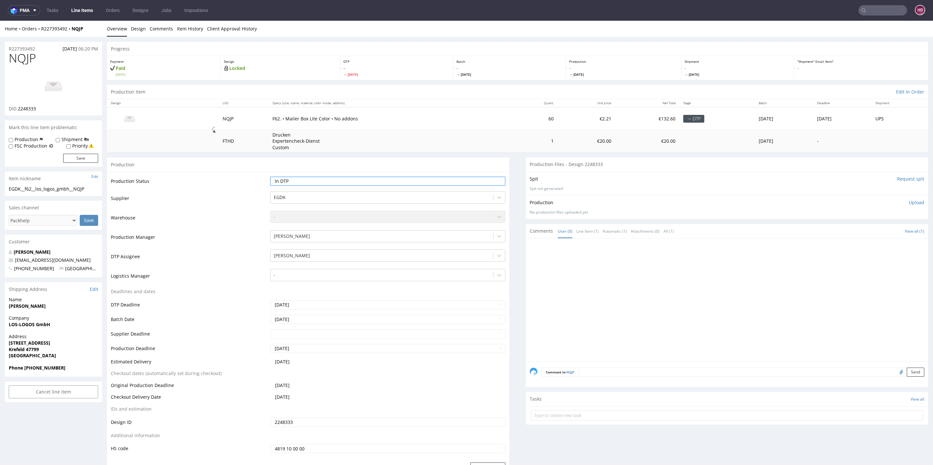
click at [908, 201] on p "Upload" at bounding box center [916, 203] width 16 height 6
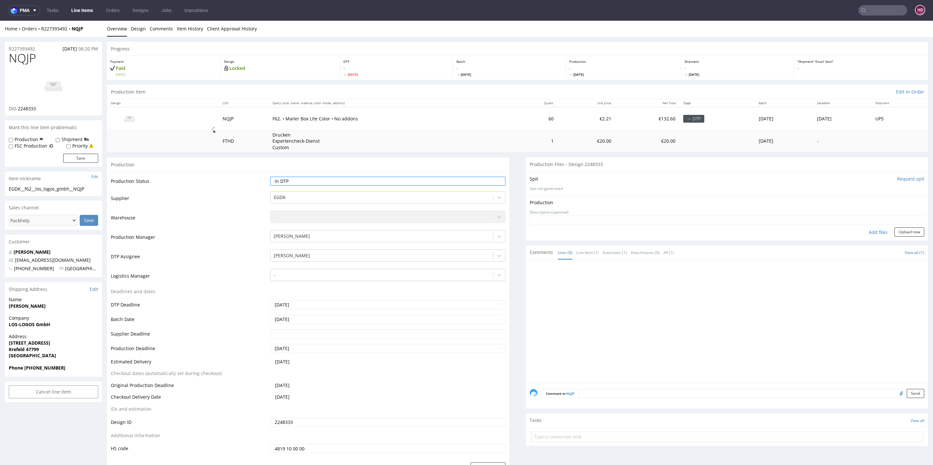
click at [869, 231] on div "Add files" at bounding box center [878, 233] width 32 height 10
type input "C:\fakepath\EGDK__f62__los_logos_gmbh__NQJP__d2248333__oR227393492.pdf"
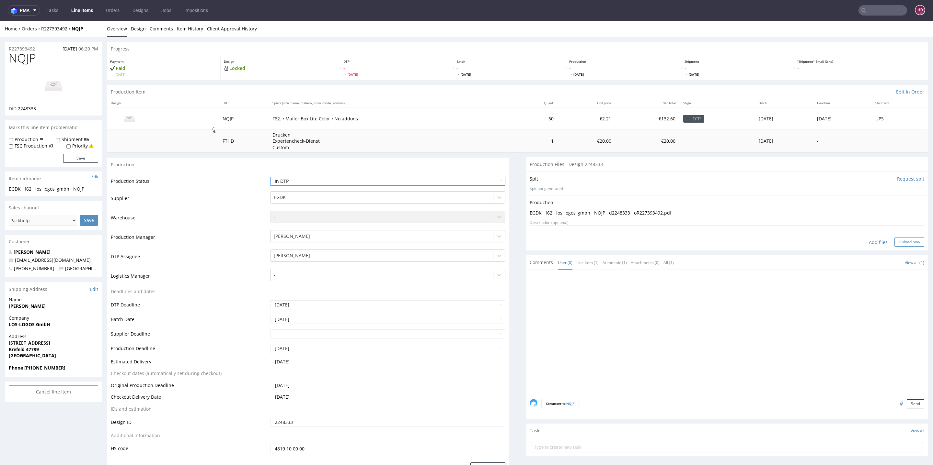
click at [894, 243] on button "Upload now" at bounding box center [909, 242] width 30 height 9
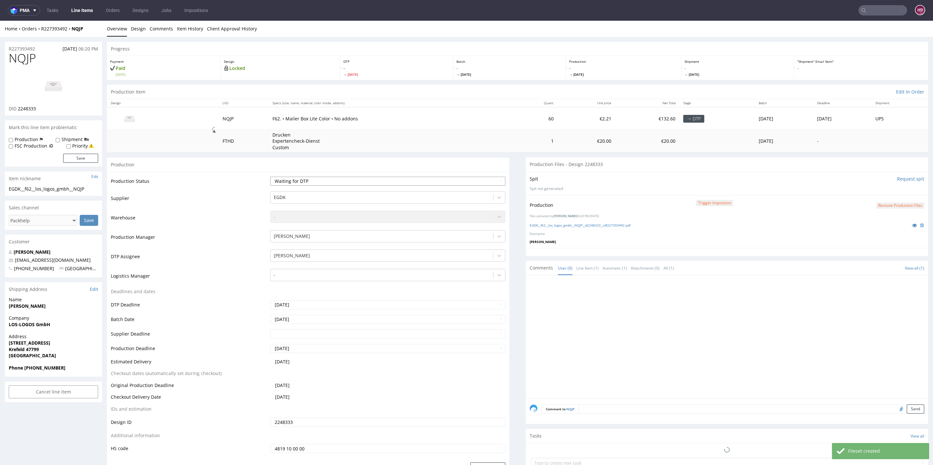
click at [352, 178] on select "Waiting for Artwork Waiting for Diecut Waiting for Mockup Waiting for DTP Waiti…" at bounding box center [387, 181] width 235 height 9
select select "dtp_production_ready"
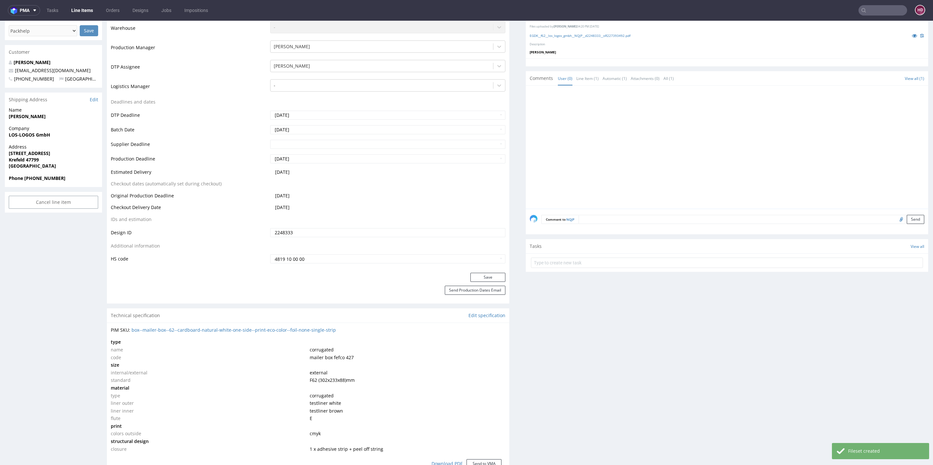
scroll to position [191, 0]
click at [472, 272] on button "Save" at bounding box center [487, 275] width 35 height 9
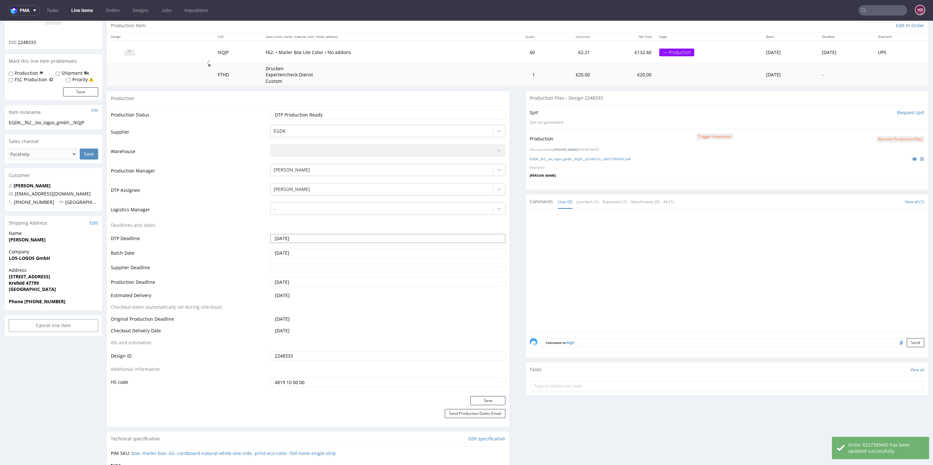
scroll to position [0, 0]
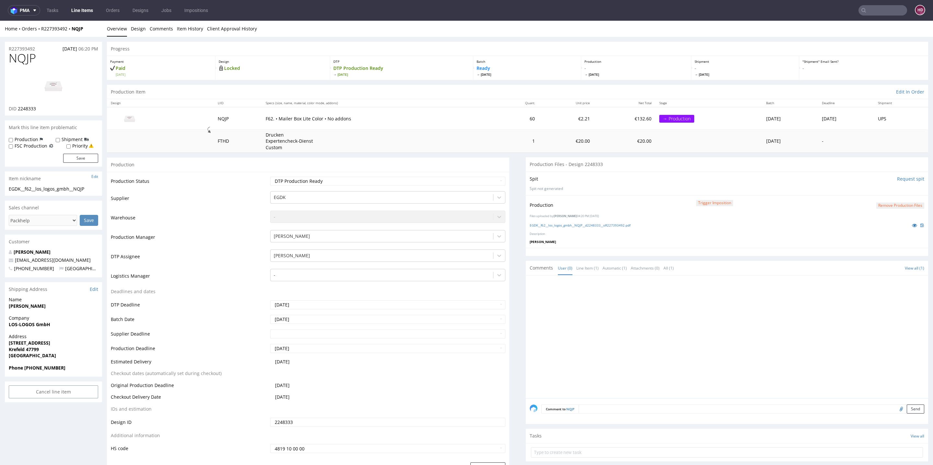
click at [544, 222] on div "EGDK__f62__los_logos_gmbh__NQJP__d2248333__oR227393492.pdf" at bounding box center [727, 225] width 394 height 7
click at [544, 224] on link "EGDK__f62__los_logos_gmbh__NQJP__d2248333__oR227393492.pdf" at bounding box center [580, 225] width 101 height 5
click at [80, 8] on link "Line Items" at bounding box center [81, 10] width 29 height 10
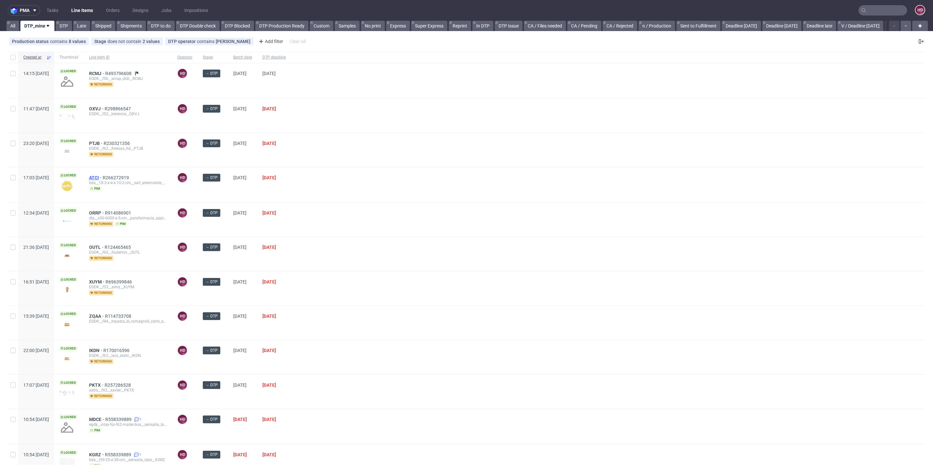
click at [103, 175] on span "ATCI" at bounding box center [96, 177] width 14 height 5
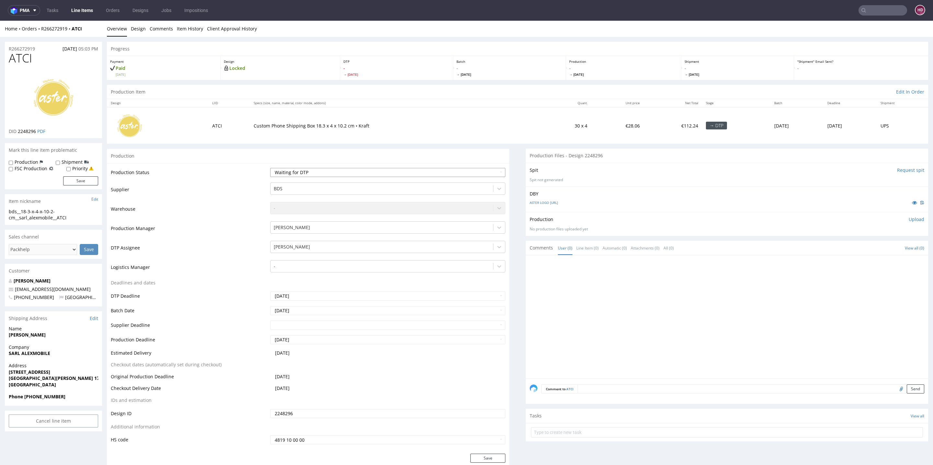
click at [337, 168] on select "Waiting for Artwork Waiting for Diecut Waiting for Mockup Waiting for DTP Waiti…" at bounding box center [387, 172] width 235 height 9
select select "dtp_in_process"
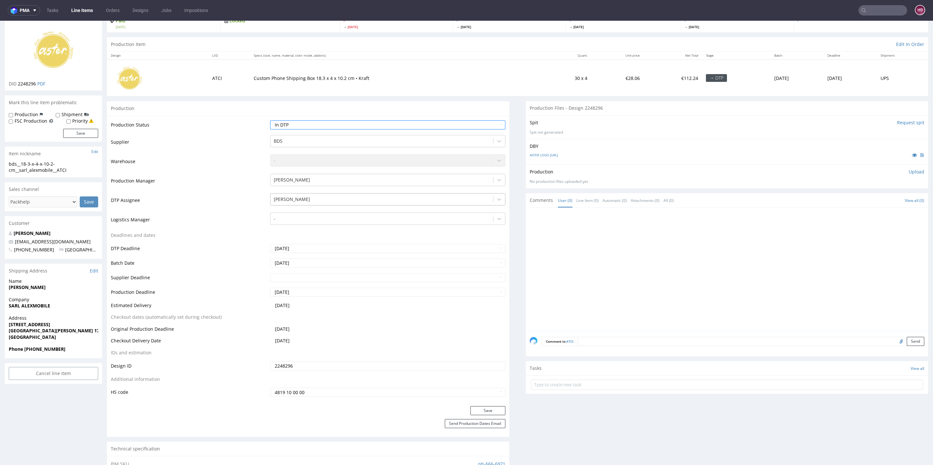
scroll to position [150, 0]
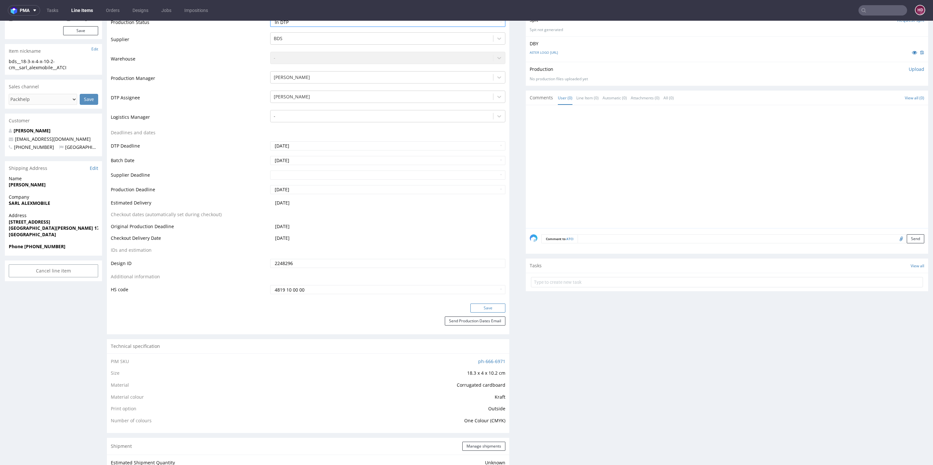
click at [474, 304] on button "Save" at bounding box center [487, 308] width 35 height 9
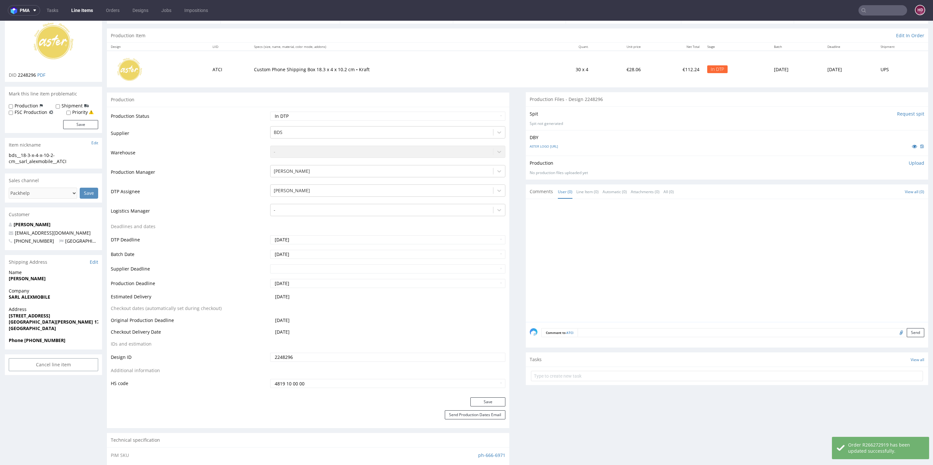
scroll to position [0, 0]
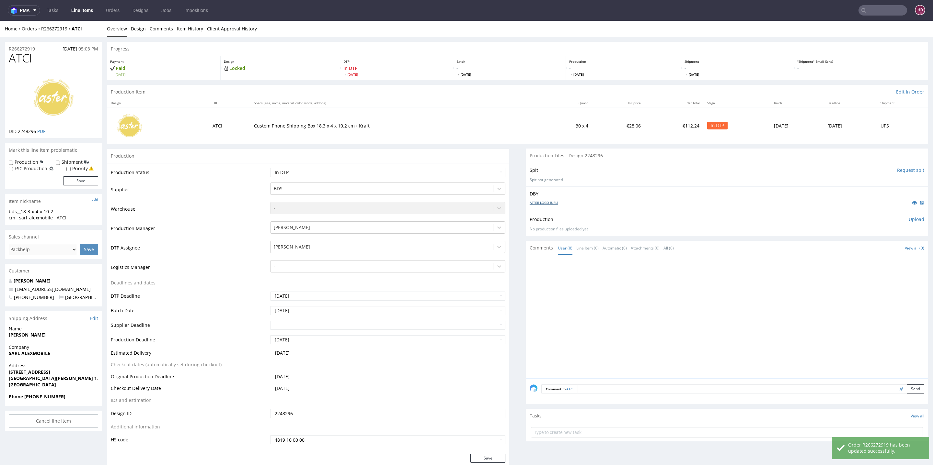
click at [533, 201] on link "ASTER LOGO [URL]" at bounding box center [544, 202] width 28 height 5
drag, startPoint x: 126, startPoint y: 26, endPoint x: 131, endPoint y: 27, distance: 4.3
click at [127, 26] on li "Overview" at bounding box center [119, 29] width 24 height 6
click at [132, 28] on link "Design" at bounding box center [138, 29] width 15 height 16
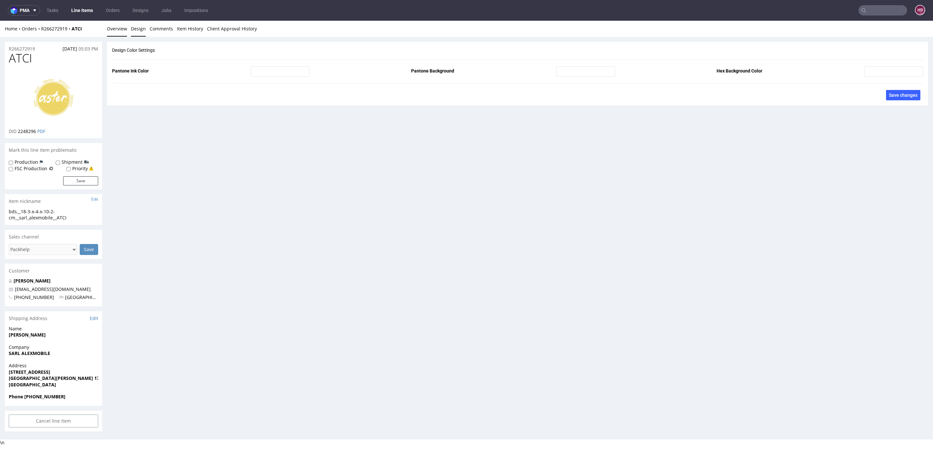
click at [115, 25] on link "Overview" at bounding box center [117, 29] width 20 height 16
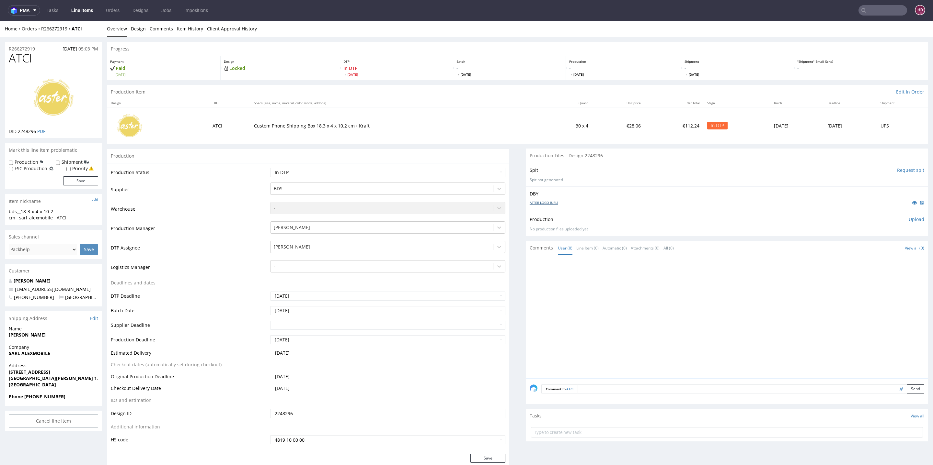
click at [556, 200] on link "ASTER LOGO [URL]" at bounding box center [544, 202] width 28 height 5
drag, startPoint x: 26, startPoint y: 56, endPoint x: 0, endPoint y: 57, distance: 25.6
drag, startPoint x: 37, startPoint y: 131, endPoint x: 18, endPoint y: 132, distance: 18.9
click at [18, 132] on p "DID 2248296 PDF" at bounding box center [27, 131] width 37 height 6
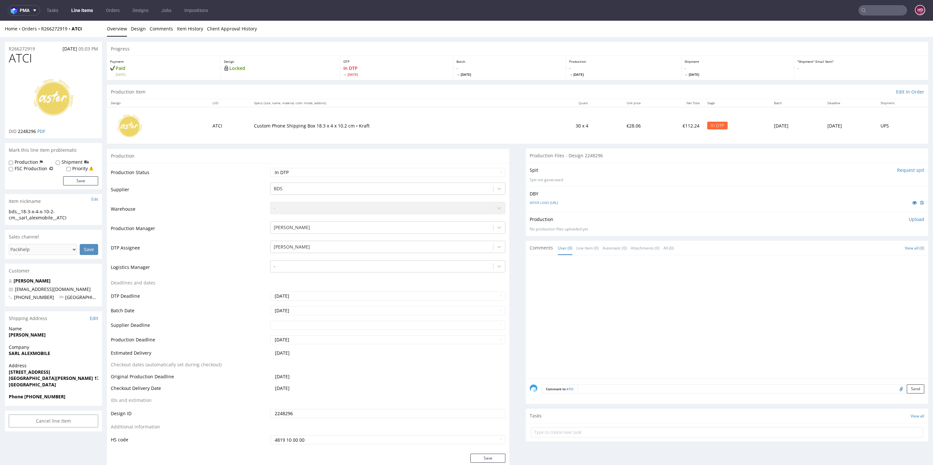
click at [686, 210] on div "DBY ASTER LOGO [URL]" at bounding box center [727, 200] width 402 height 26
click at [47, 92] on img at bounding box center [54, 97] width 52 height 52
drag, startPoint x: 60, startPoint y: 215, endPoint x: 33, endPoint y: 209, distance: 27.7
click at [47, 209] on div "bds__18-3-x-4-x-10-2-cm__sarl_alexmobile__ATCI" at bounding box center [53, 215] width 89 height 13
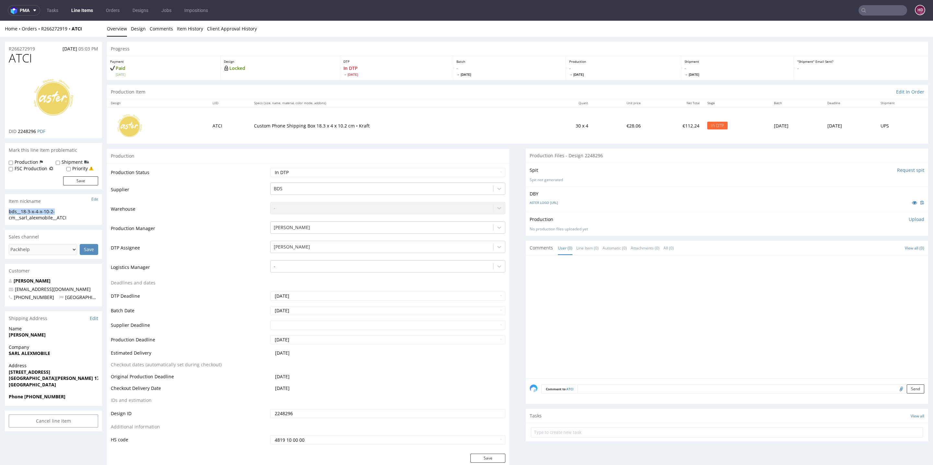
drag, startPoint x: 65, startPoint y: 211, endPoint x: 0, endPoint y: 211, distance: 65.4
click at [80, 220] on div "bds__18-3-x-4-x-10-2-cm__sarl_alexmobile__ATCI" at bounding box center [53, 215] width 89 height 13
drag, startPoint x: 72, startPoint y: 220, endPoint x: 4, endPoint y: 207, distance: 68.9
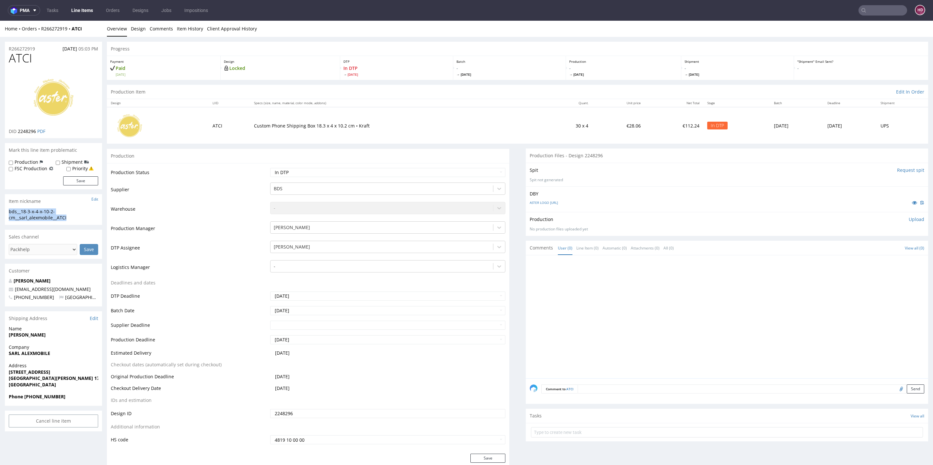
click at [42, 49] on div "R266272919 [DATE] 05:03 PM" at bounding box center [53, 47] width 97 height 10
drag, startPoint x: 42, startPoint y: 49, endPoint x: 0, endPoint y: 49, distance: 42.1
drag, startPoint x: 37, startPoint y: 131, endPoint x: 17, endPoint y: 132, distance: 19.4
click at [17, 132] on p "DID 2248296 PDF" at bounding box center [27, 131] width 37 height 6
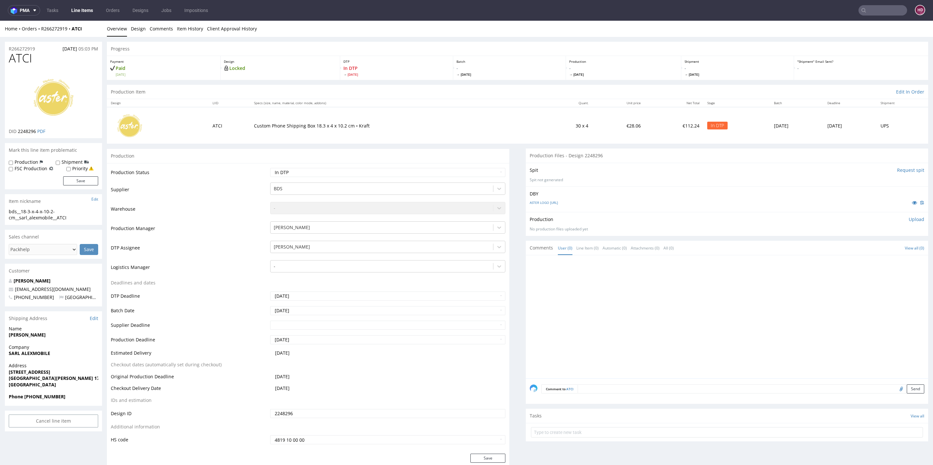
click at [908, 218] on p "Upload" at bounding box center [916, 219] width 16 height 6
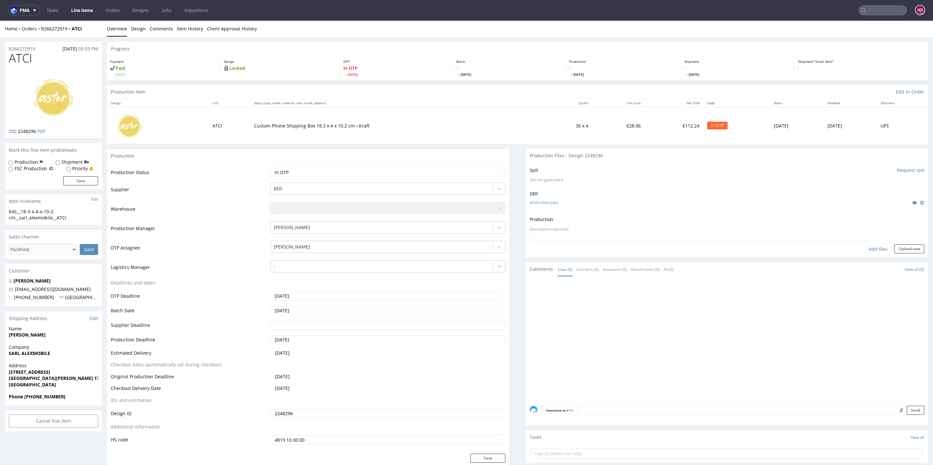
click at [862, 248] on div "Add files" at bounding box center [878, 250] width 32 height 10
type input "C:\fakepath\ bds__18-3-x-4-x-10-2-cm__sarl_alexmobile__ATCI__d2248296__oR266272…"
click at [894, 259] on button "Upload now" at bounding box center [909, 259] width 30 height 9
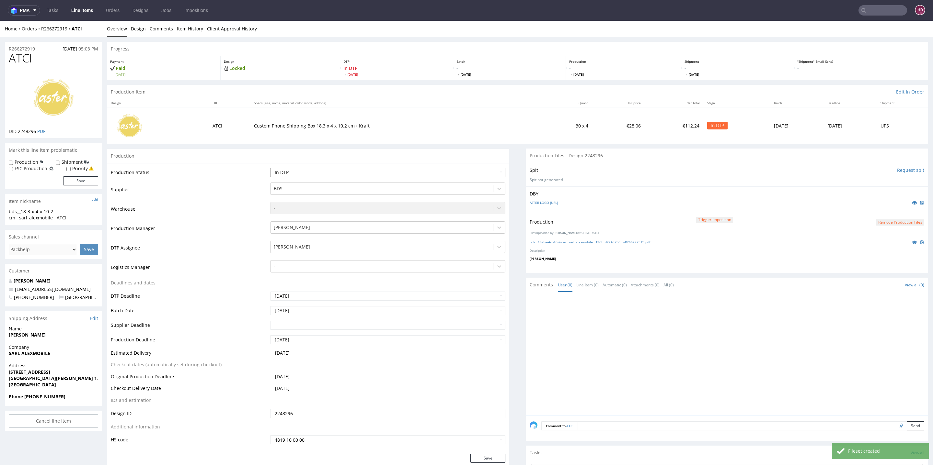
click at [365, 173] on select "Waiting for Artwork Waiting for Diecut Waiting for Mockup Waiting for DTP Waiti…" at bounding box center [387, 172] width 235 height 9
select select "dtp_ca_needed"
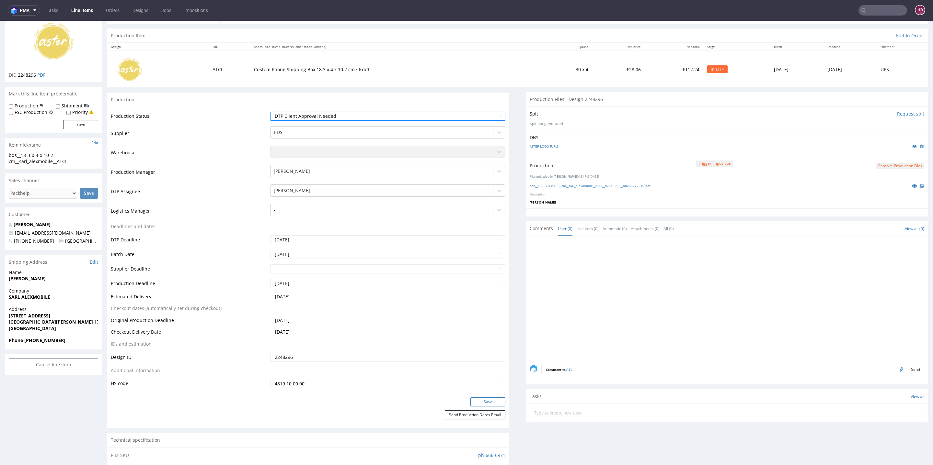
click at [479, 399] on button "Save" at bounding box center [487, 402] width 35 height 9
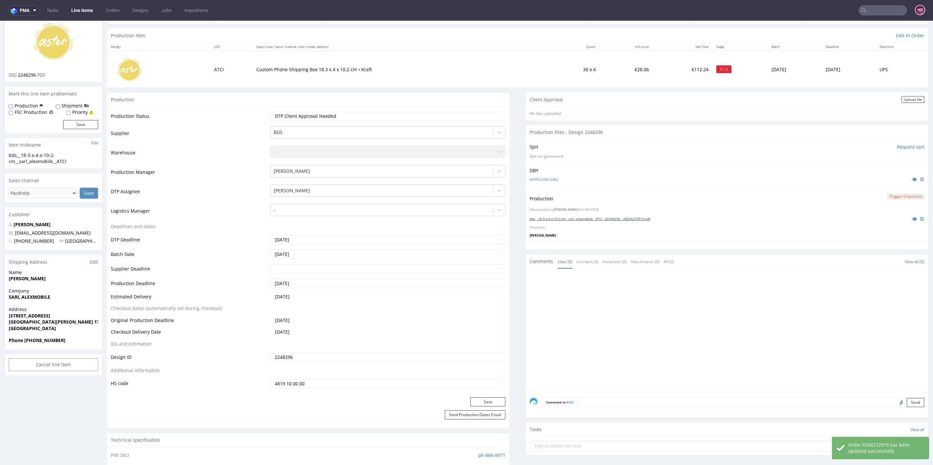
click at [595, 217] on link "bds__18-3-x-4-x-10-2-cm__sarl_alexmobile__ATCI__d2248296__oR266272919.pdf" at bounding box center [590, 219] width 120 height 5
click at [901, 99] on div "Upload file" at bounding box center [912, 99] width 23 height 7
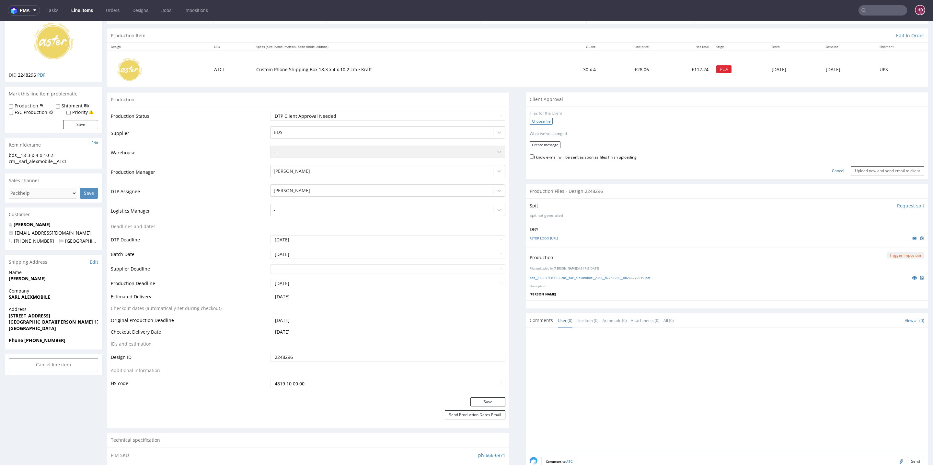
click at [530, 121] on label "Choose file" at bounding box center [541, 121] width 23 height 7
click at [0, 21] on input "Choose file" at bounding box center [0, 21] width 0 height 0
click at [548, 141] on button "Create message" at bounding box center [545, 142] width 31 height 7
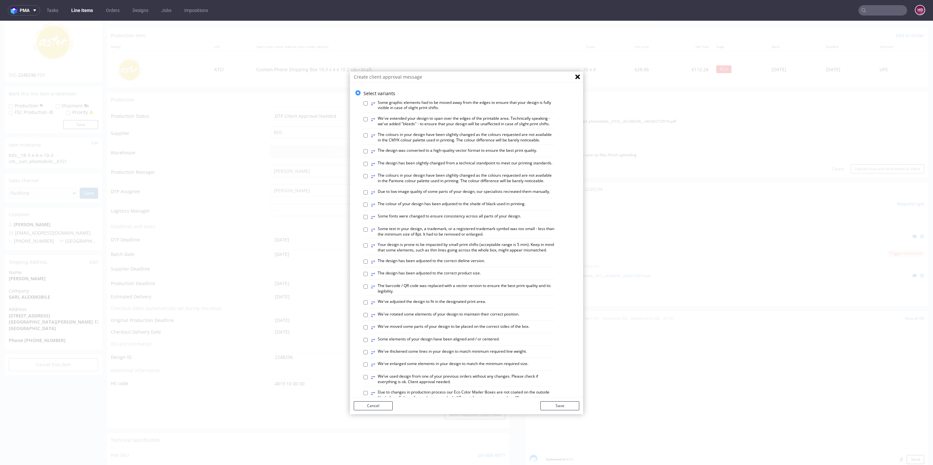
click at [388, 101] on label "⥂ Some graphic elements had to be moved away from the edges to ensure that your…" at bounding box center [463, 105] width 184 height 11
click at [368, 101] on input "⥂ Some graphic elements had to be moved away from the edges to ensure that your…" at bounding box center [365, 103] width 4 height 4
checkbox input "true"
click at [401, 278] on label "⥂ The design has been adjusted to the correct product size." at bounding box center [426, 274] width 110 height 7
click at [368, 276] on input "⥂ The design has been adjusted to the correct product size." at bounding box center [365, 274] width 4 height 4
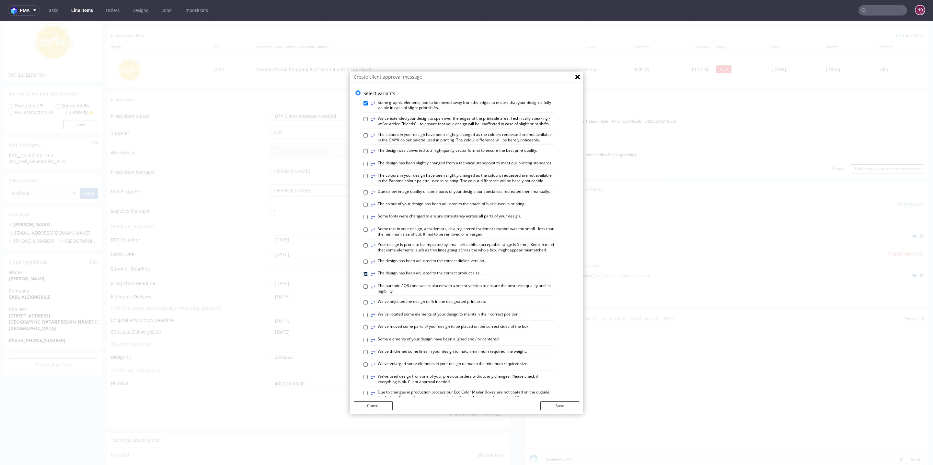
checkbox input "true"
click at [403, 266] on label "⥂ The design has been adjusted to the correct dieline version." at bounding box center [428, 261] width 114 height 7
click at [368, 264] on input "⥂ The design has been adjusted to the correct dieline version." at bounding box center [365, 262] width 4 height 4
checkbox input "true"
click at [420, 344] on label "⥂ Some elements of your design have been aligned and / or centered." at bounding box center [435, 340] width 129 height 7
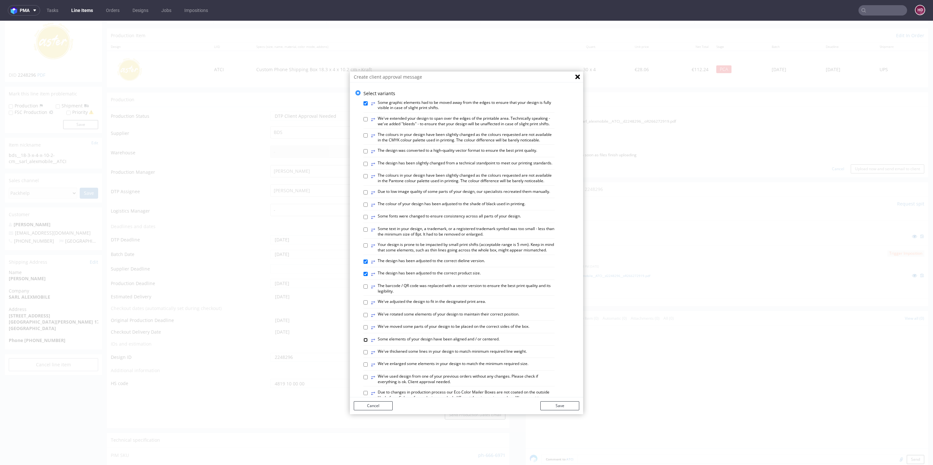
click at [368, 342] on input "⥂ Some elements of your design have been aligned and / or centered." at bounding box center [365, 340] width 4 height 4
checkbox input "true"
click at [540, 405] on button "Save" at bounding box center [559, 406] width 39 height 9
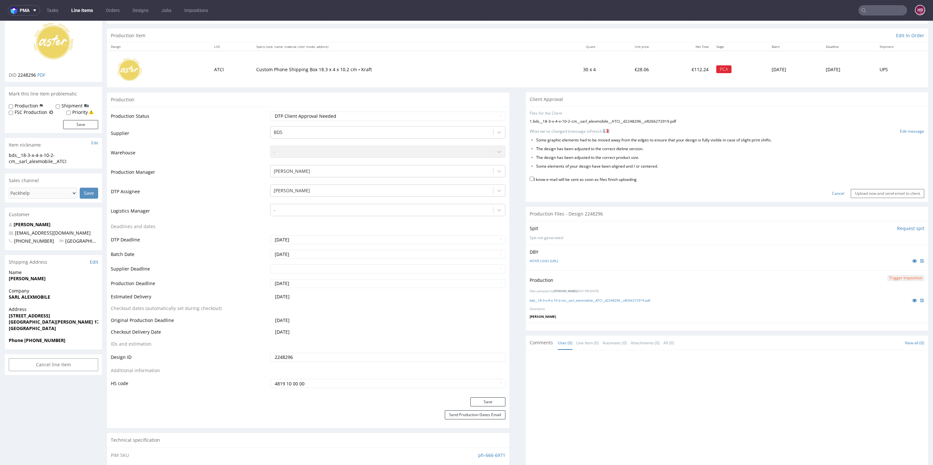
click at [588, 179] on label "I know e-mail will be sent as soon as files finish uploading" at bounding box center [583, 179] width 107 height 7
click at [534, 179] on input "I know e-mail will be sent as soon as files finish uploading" at bounding box center [532, 179] width 4 height 4
checkbox input "true"
click at [851, 190] on input "Upload now and send email to client" at bounding box center [888, 193] width 74 height 9
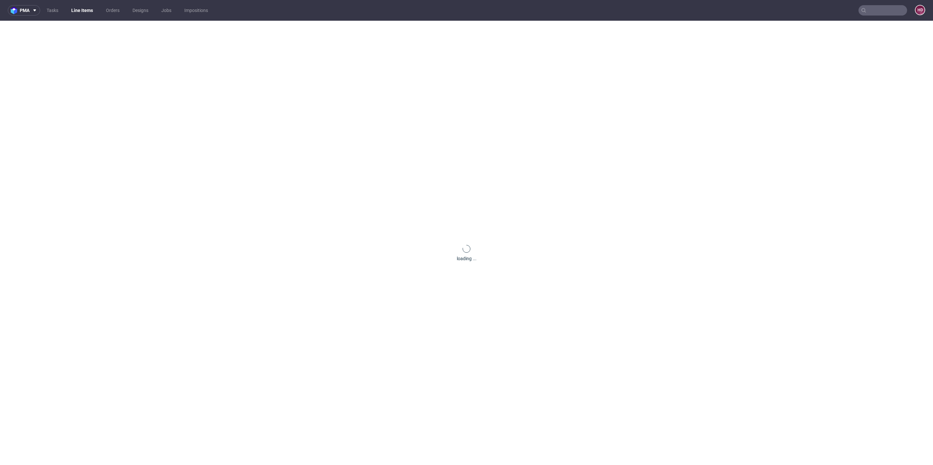
scroll to position [0, 0]
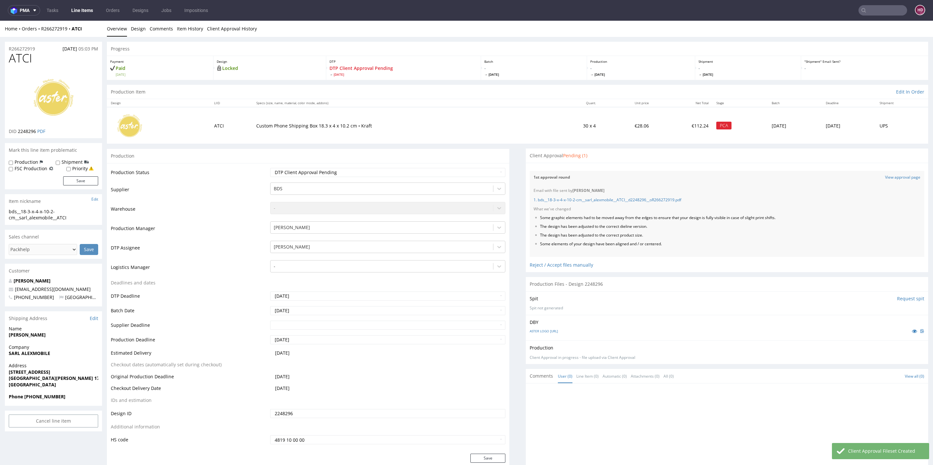
click at [81, 10] on link "Line Items" at bounding box center [81, 10] width 29 height 10
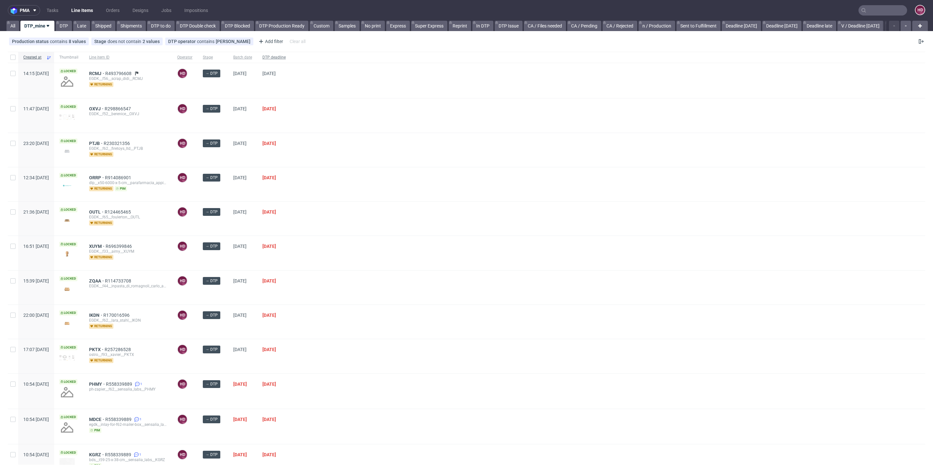
click at [286, 59] on span "DTP deadline" at bounding box center [273, 58] width 23 height 6
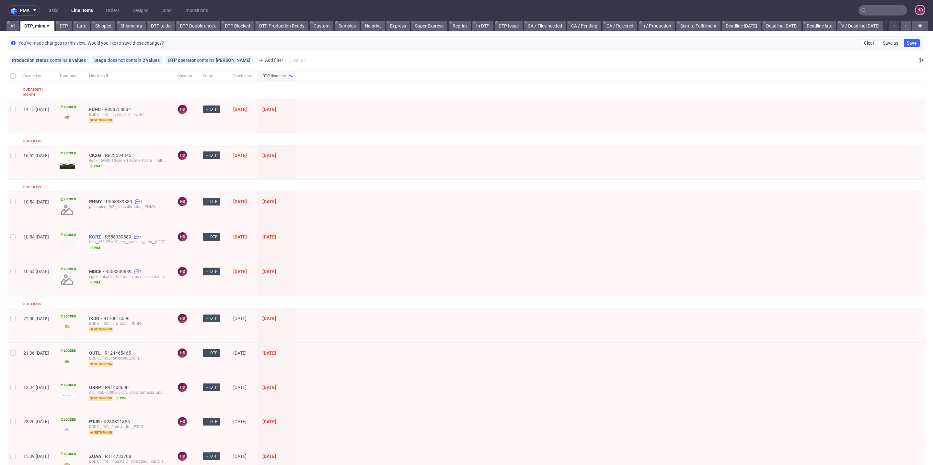
click at [105, 234] on span "KGRZ" at bounding box center [97, 236] width 16 height 5
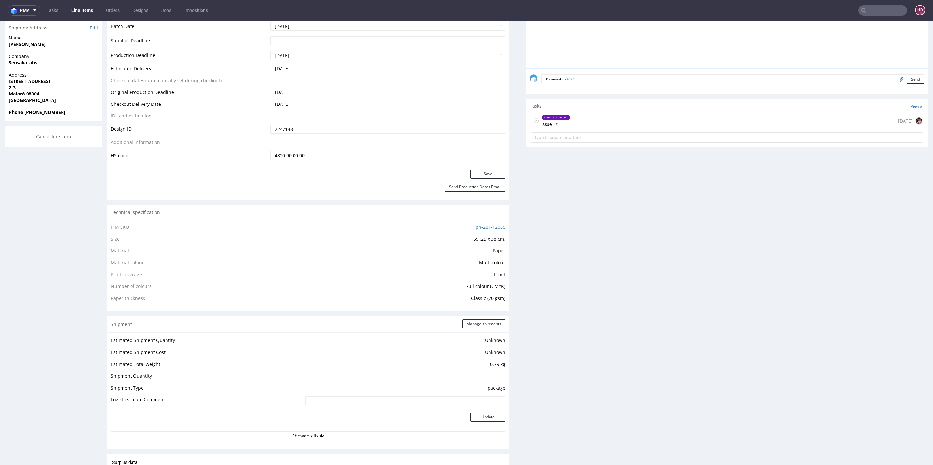
scroll to position [332, 0]
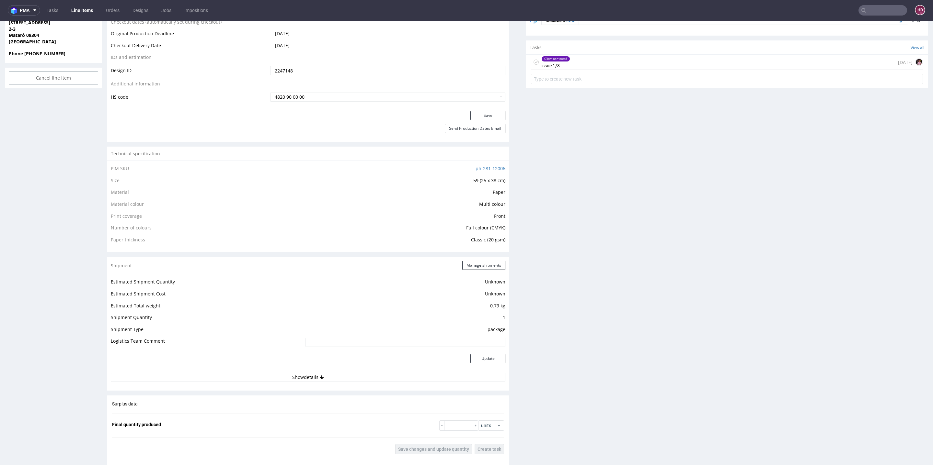
click at [544, 59] on div "Client contacted" at bounding box center [556, 58] width 28 height 5
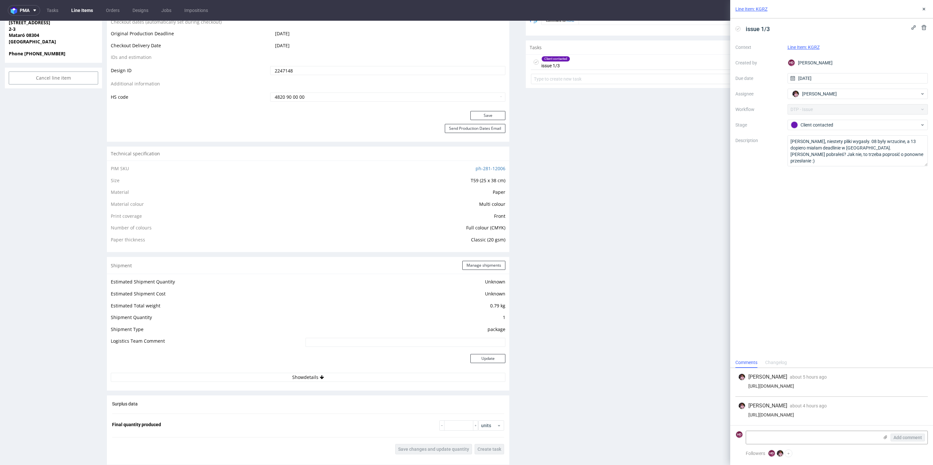
click at [869, 413] on div "[URL][DOMAIN_NAME]" at bounding box center [831, 415] width 187 height 5
drag, startPoint x: 746, startPoint y: 401, endPoint x: 932, endPoint y: 408, distance: 186.4
click at [932, 408] on div "[PERSON_NAME] about 5 hours ago [DATE] 11:56 [URL][DOMAIN_NAME] [PERSON_NAME] a…" at bounding box center [831, 396] width 203 height 57
click at [831, 129] on div "Client contacted" at bounding box center [857, 125] width 141 height 10
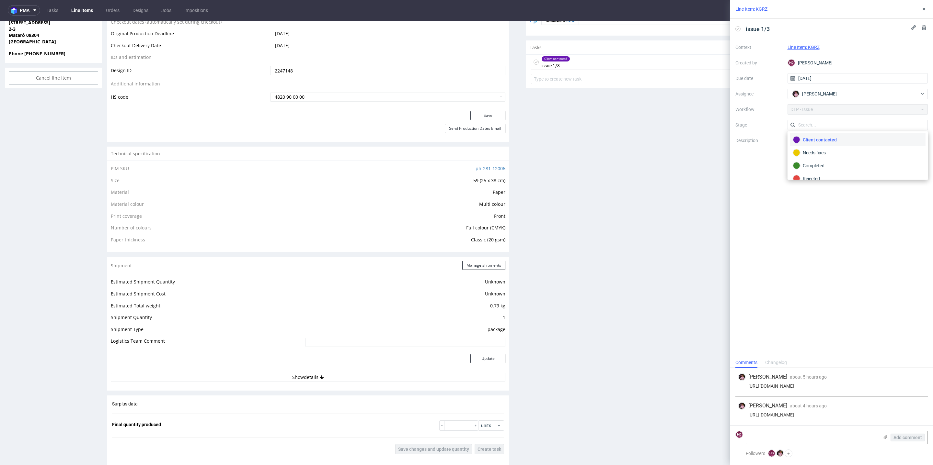
scroll to position [46, 0]
click at [816, 154] on div "Completed" at bounding box center [857, 159] width 135 height 13
click at [925, 7] on icon at bounding box center [923, 8] width 5 height 5
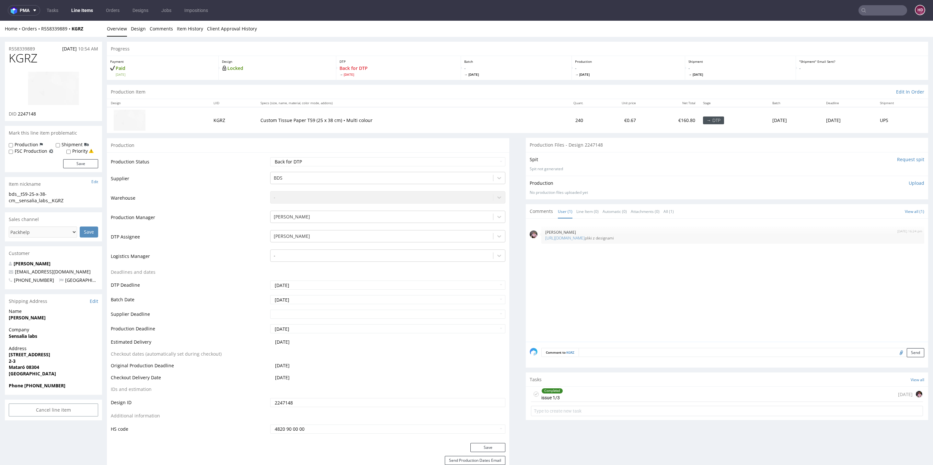
click at [908, 183] on p "Upload" at bounding box center [916, 183] width 16 height 6
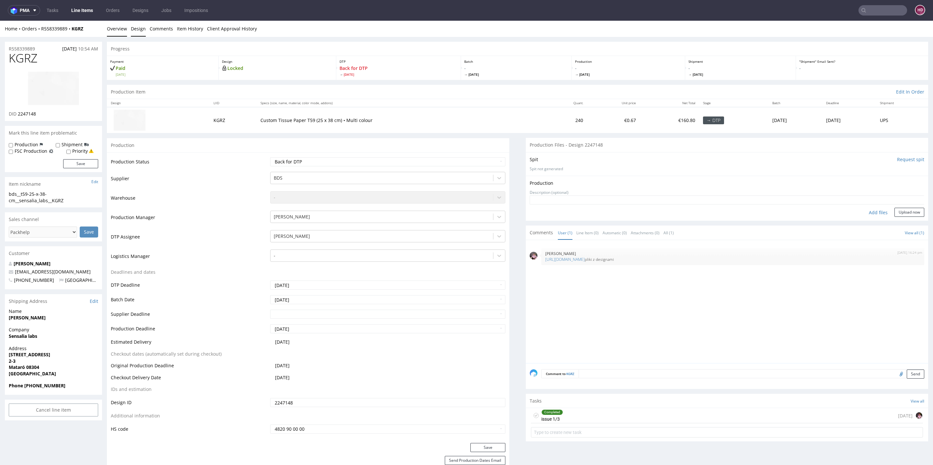
click at [141, 31] on link "Design" at bounding box center [138, 29] width 15 height 16
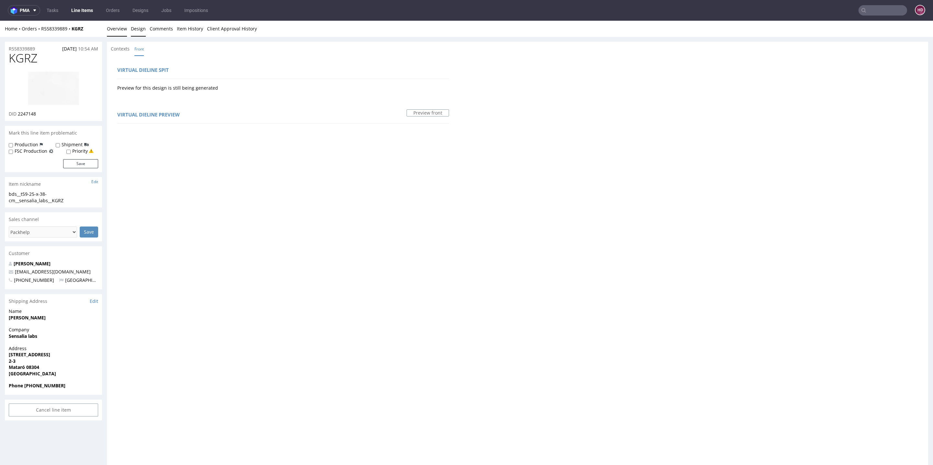
click at [117, 29] on link "Overview" at bounding box center [117, 29] width 20 height 16
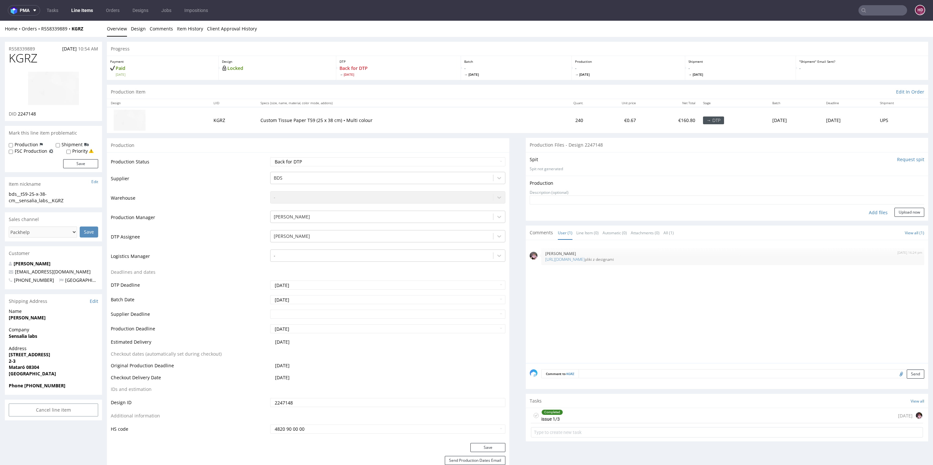
click at [77, 11] on link "Line Items" at bounding box center [81, 10] width 29 height 10
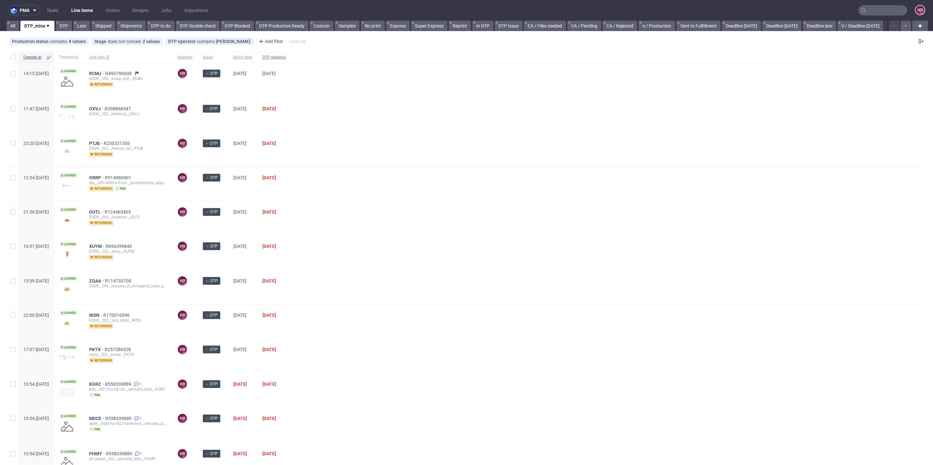
click at [286, 58] on span "DTP deadline" at bounding box center [273, 58] width 23 height 6
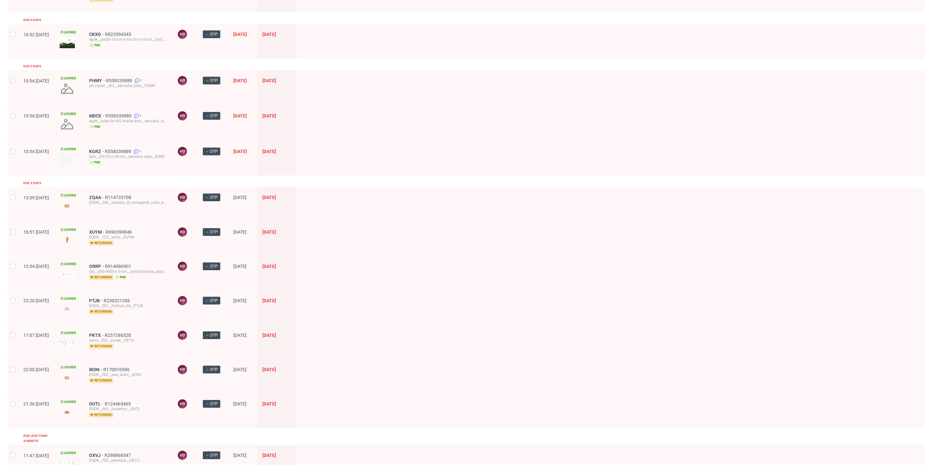
scroll to position [123, 0]
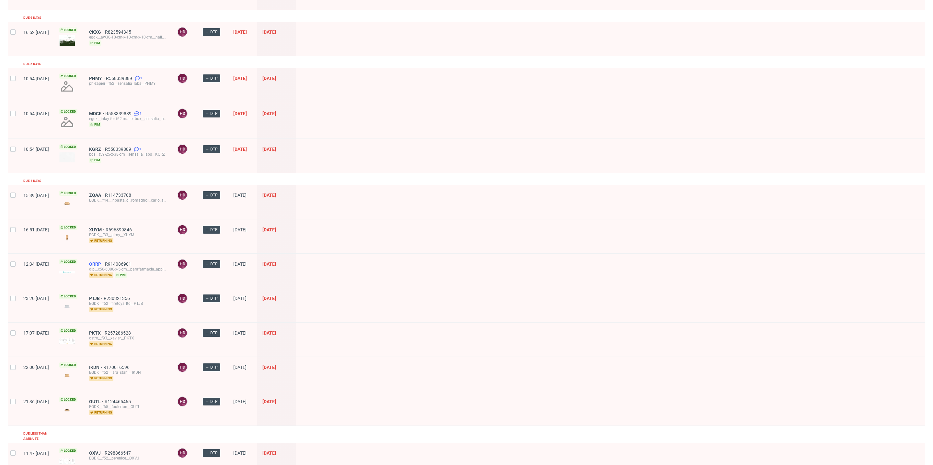
click at [105, 262] on span "ORRP" at bounding box center [97, 264] width 16 height 5
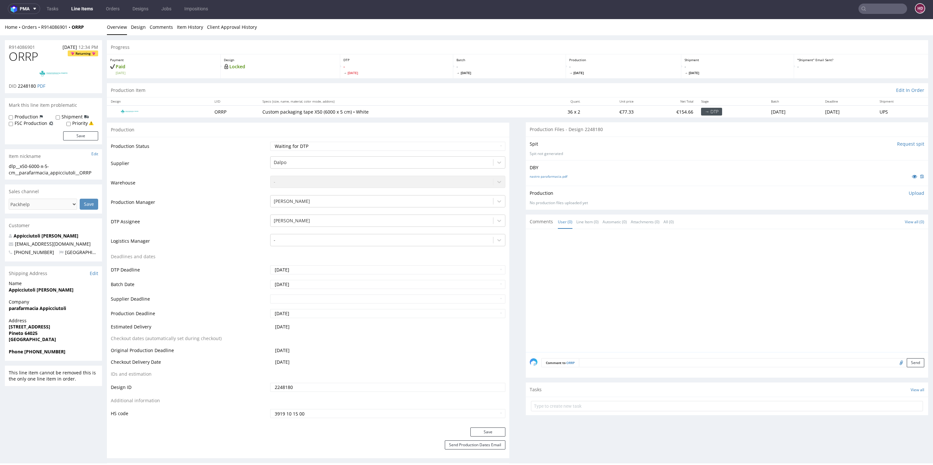
click at [75, 7] on link "Line Items" at bounding box center [81, 9] width 29 height 10
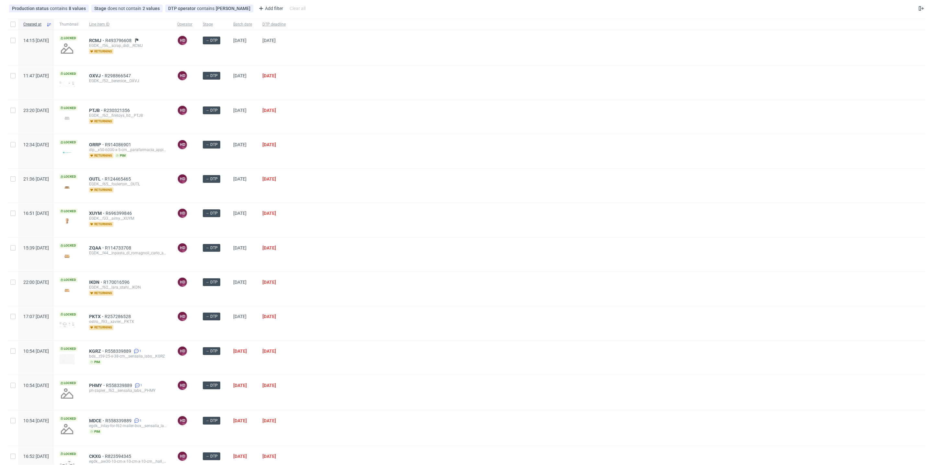
scroll to position [99, 0]
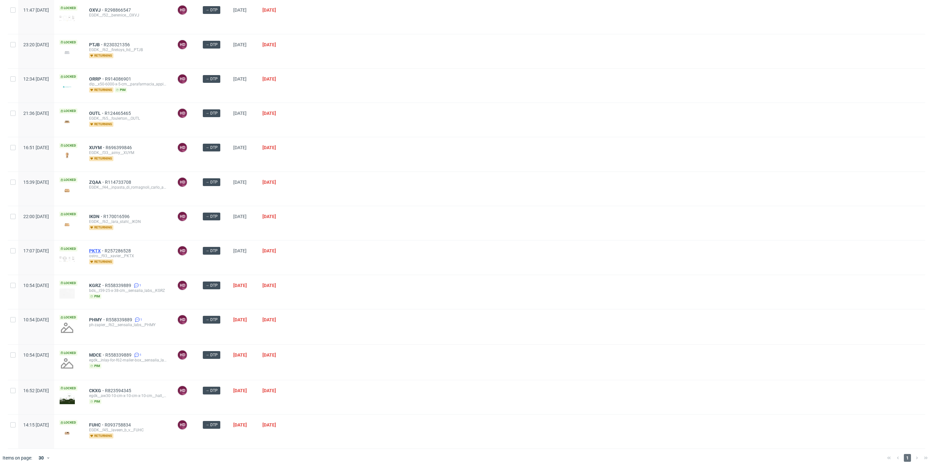
click at [105, 248] on span "PKTX" at bounding box center [97, 250] width 16 height 5
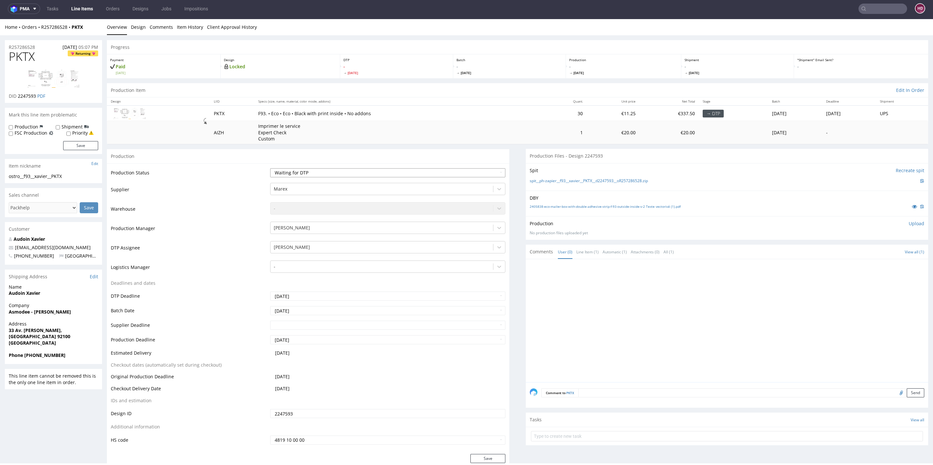
click at [338, 172] on select "Waiting for Artwork Waiting for Diecut Waiting for Mockup Waiting for DTP Waiti…" at bounding box center [387, 172] width 235 height 9
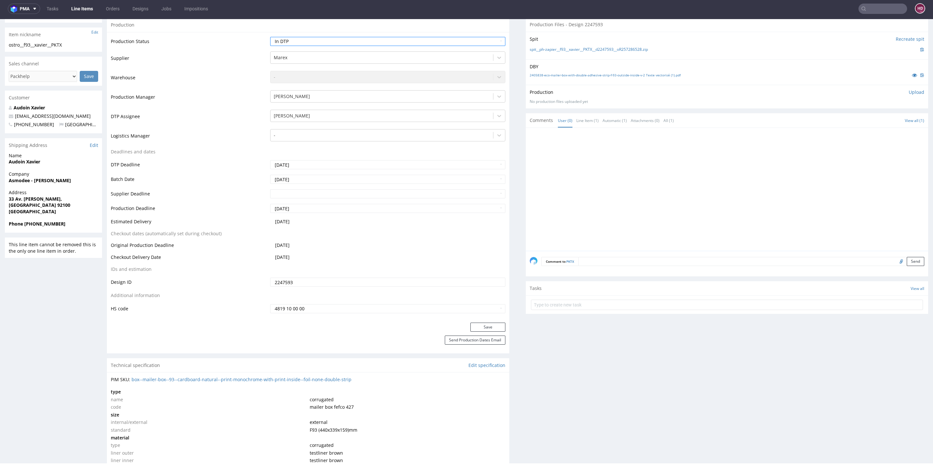
scroll to position [169, 0]
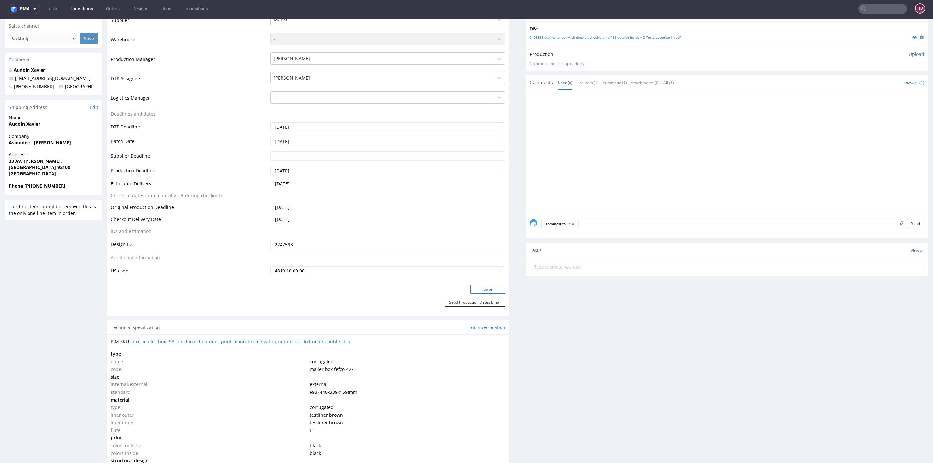
click at [478, 290] on button "Save" at bounding box center [487, 289] width 35 height 9
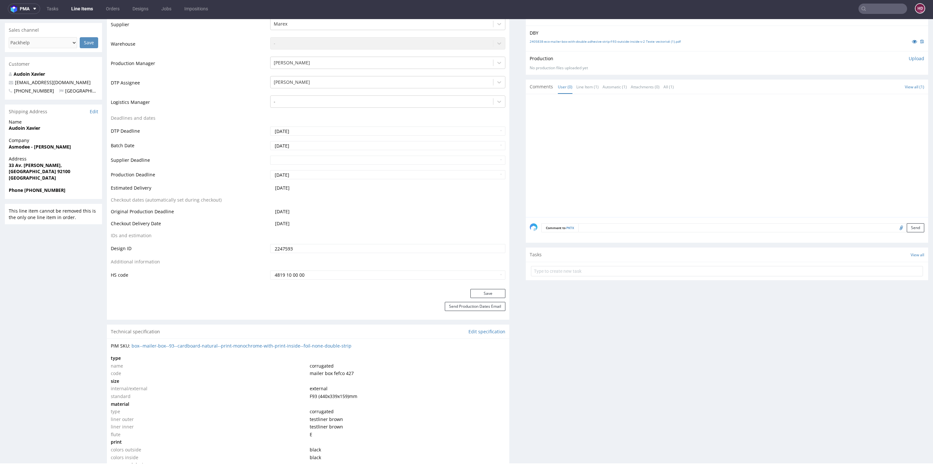
scroll to position [0, 0]
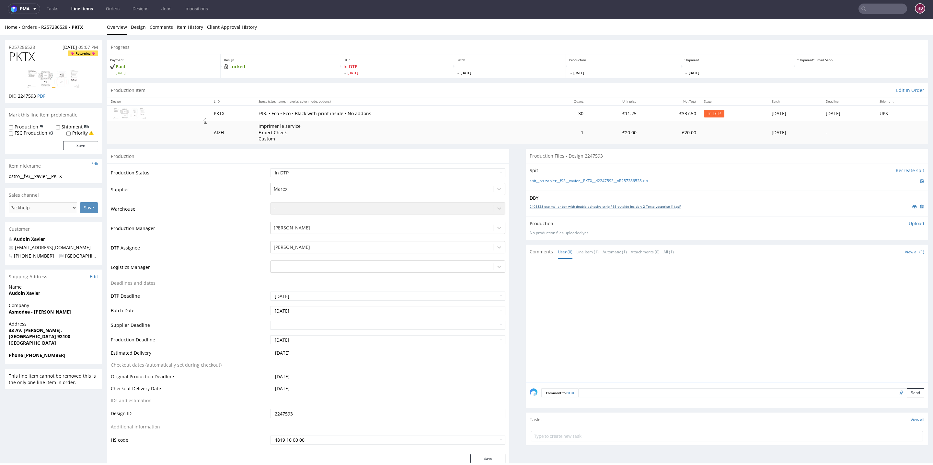
click at [593, 206] on link "2405838-eco-mailer-box-with-double-adhesive-strip-f-93-outside-inside-v-2 Texte…" at bounding box center [605, 206] width 151 height 5
click at [397, 170] on select "Waiting for Artwork Waiting for Diecut Waiting for Mockup Waiting for DTP Waiti…" at bounding box center [387, 172] width 235 height 9
select select "dtp_waiting_for_check"
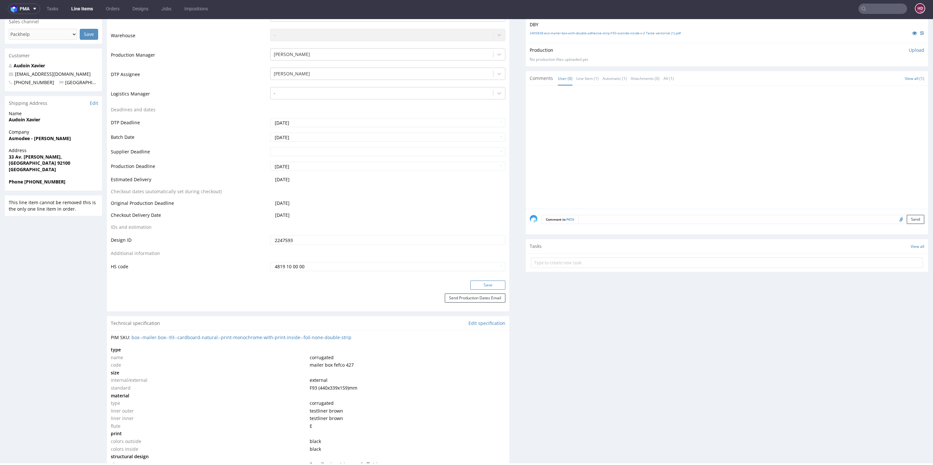
click at [473, 285] on button "Save" at bounding box center [487, 285] width 35 height 9
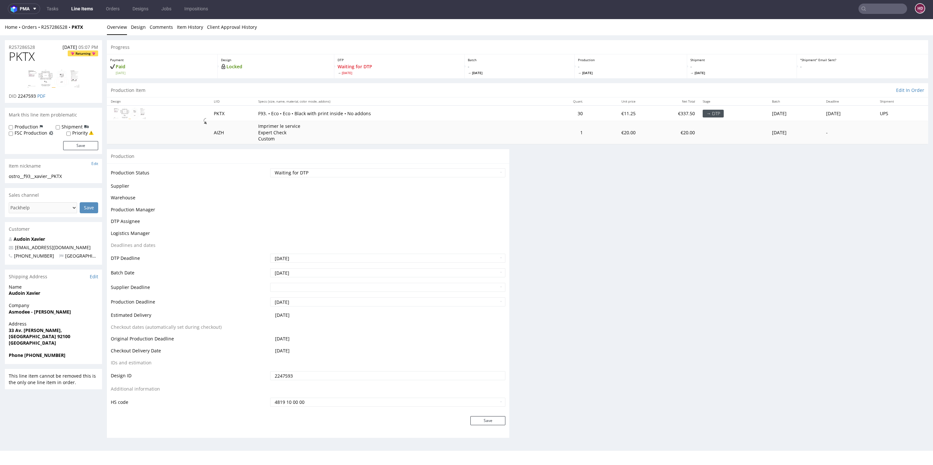
scroll to position [0, 0]
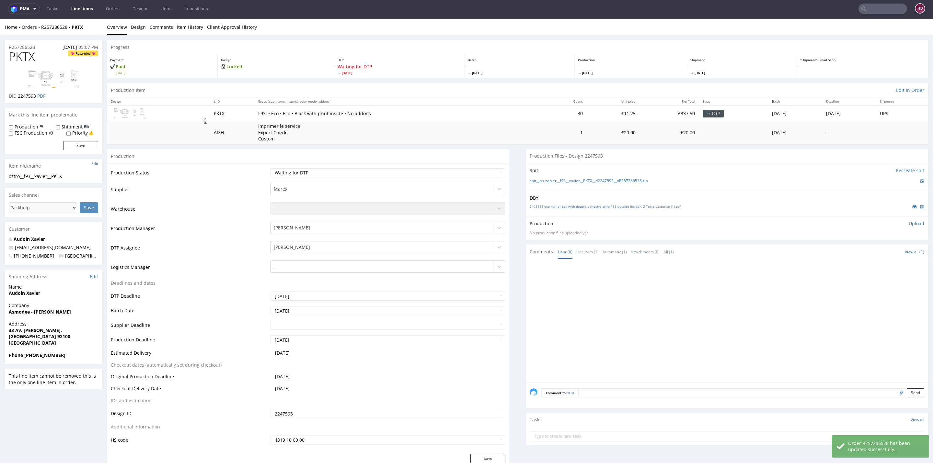
click at [85, 10] on link "Line Items" at bounding box center [81, 9] width 29 height 10
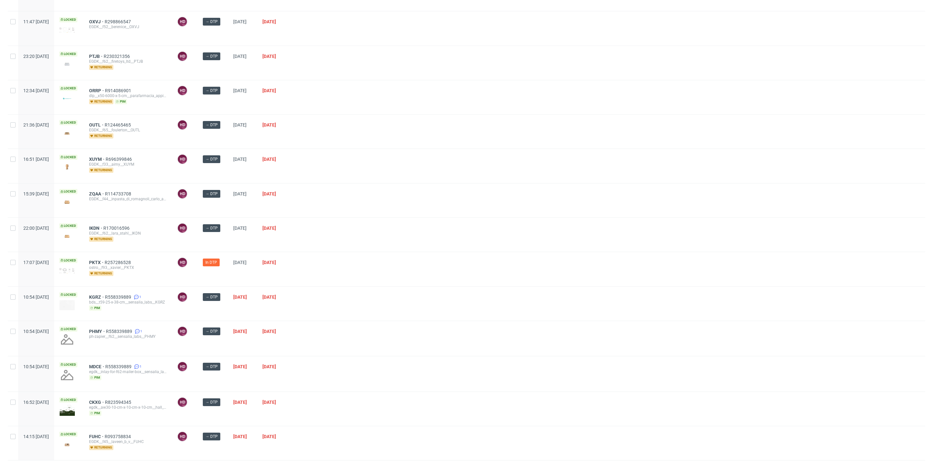
scroll to position [99, 0]
